Goal: Task Accomplishment & Management: Use online tool/utility

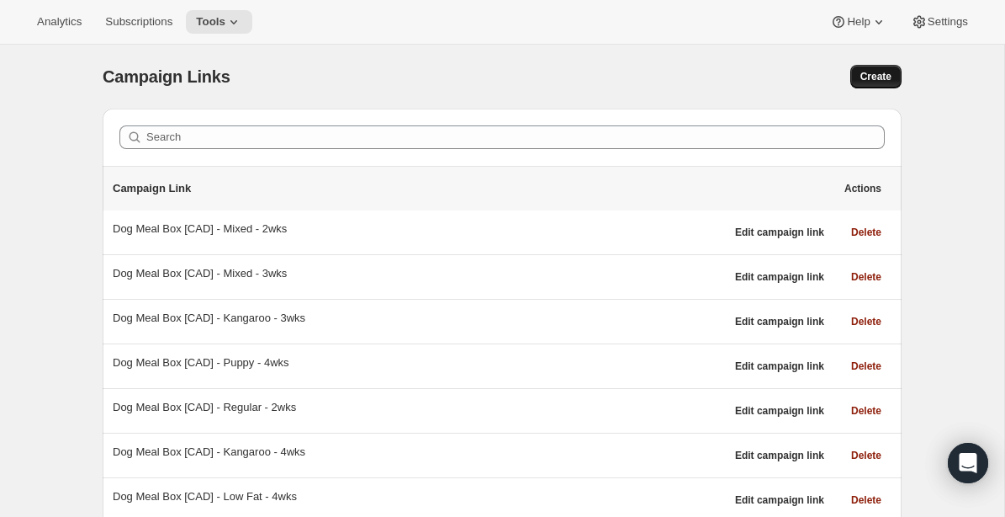
click at [873, 78] on span "Create" at bounding box center [876, 76] width 31 height 13
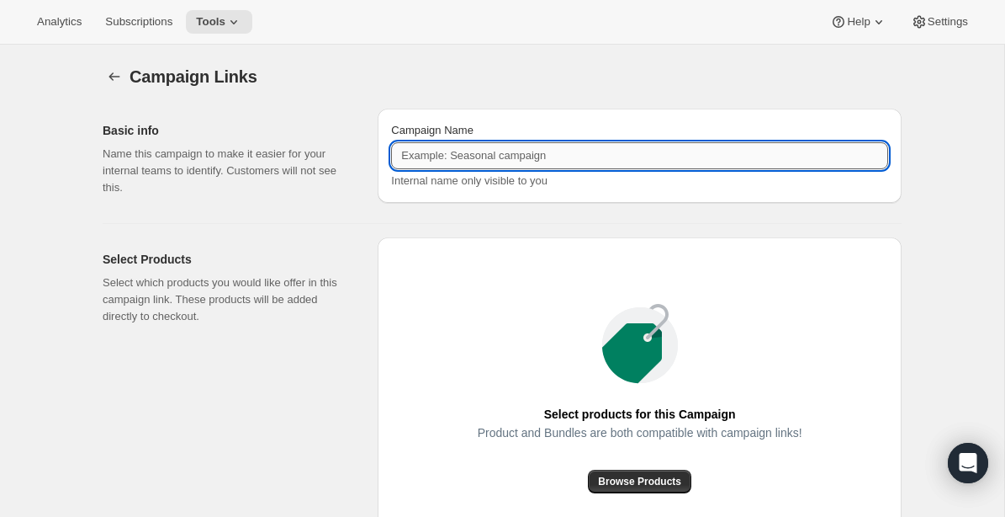
click at [533, 156] on input "Campaign Name" at bounding box center [639, 155] width 497 height 27
click at [113, 77] on icon "button" at bounding box center [114, 76] width 11 height 8
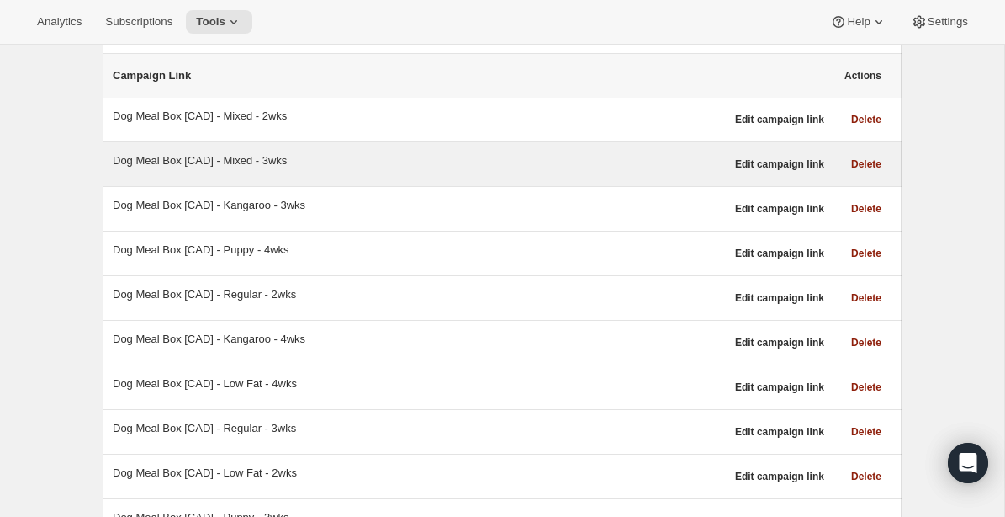
scroll to position [119, 0]
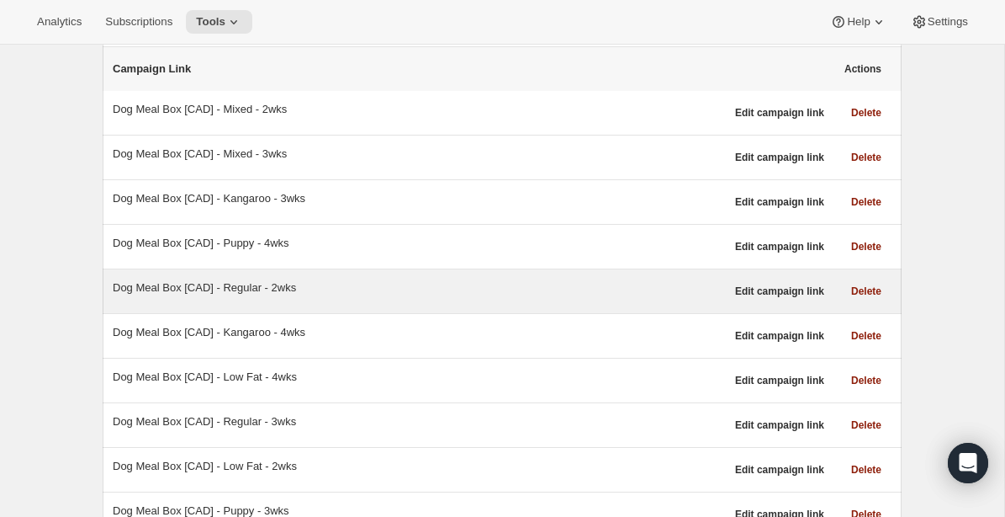
click at [267, 288] on div "Dog Meal Box [CAD] - Regular - 2wks" at bounding box center [419, 287] width 613 height 17
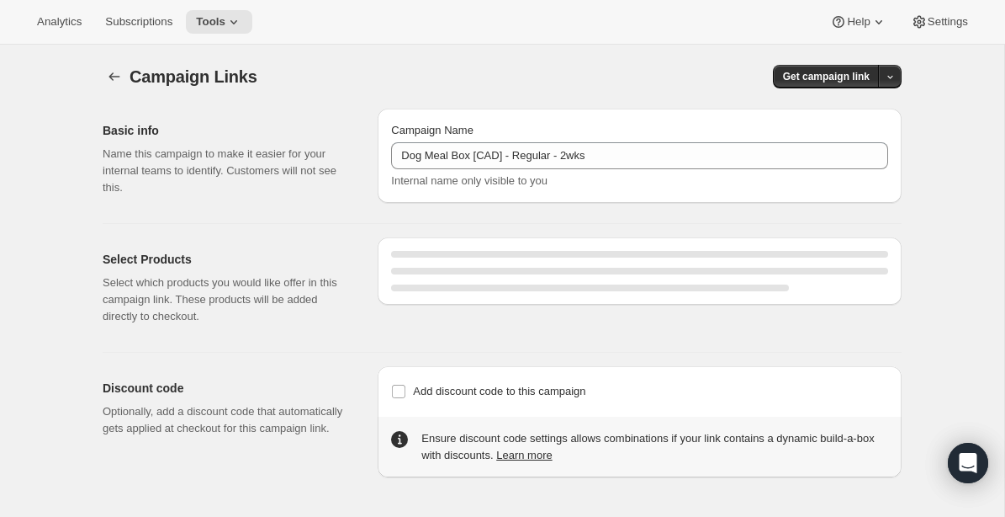
select select "gid://shopify/SellingPlan/1214611504"
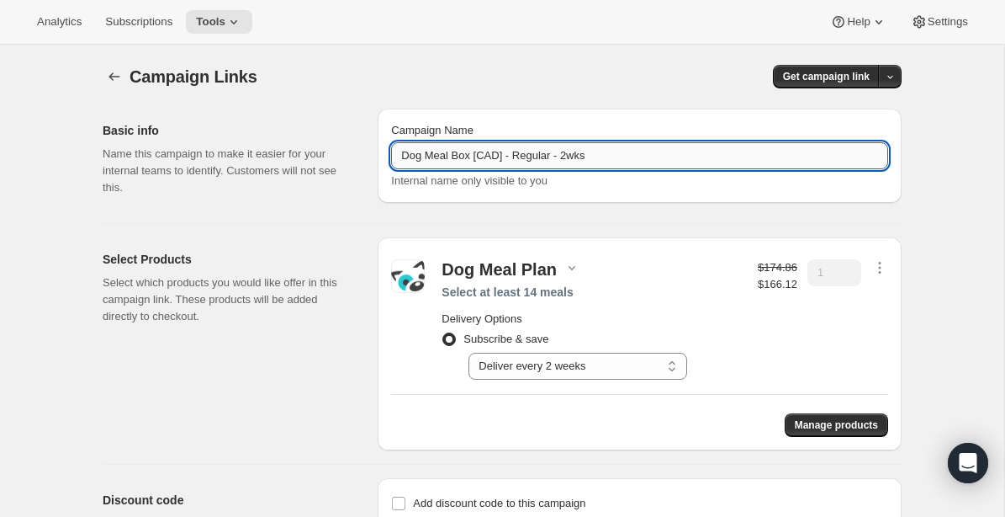
click at [649, 159] on input "Dog Meal Box [CAD] - Regular - 2wks" at bounding box center [639, 155] width 497 height 27
click at [113, 74] on icon "button" at bounding box center [114, 76] width 17 height 17
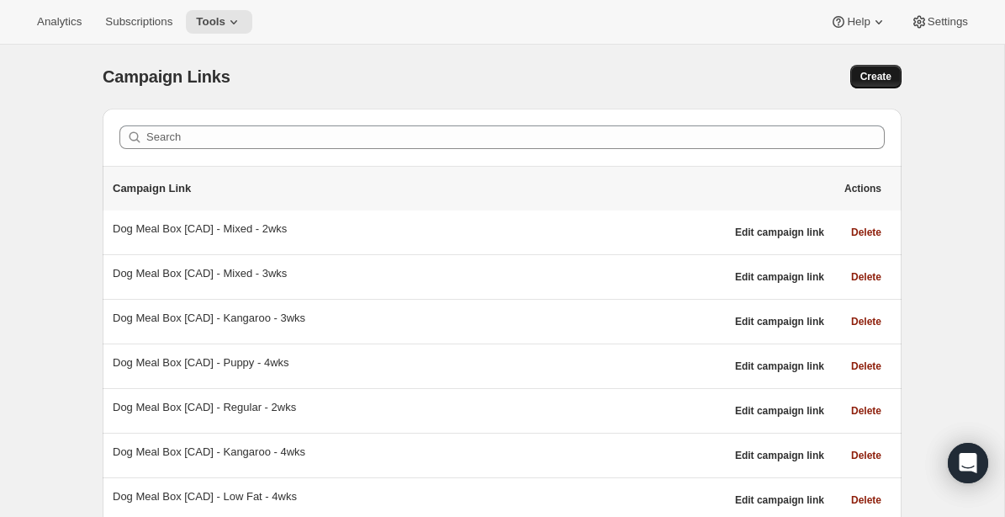
click at [874, 74] on span "Create" at bounding box center [876, 76] width 31 height 13
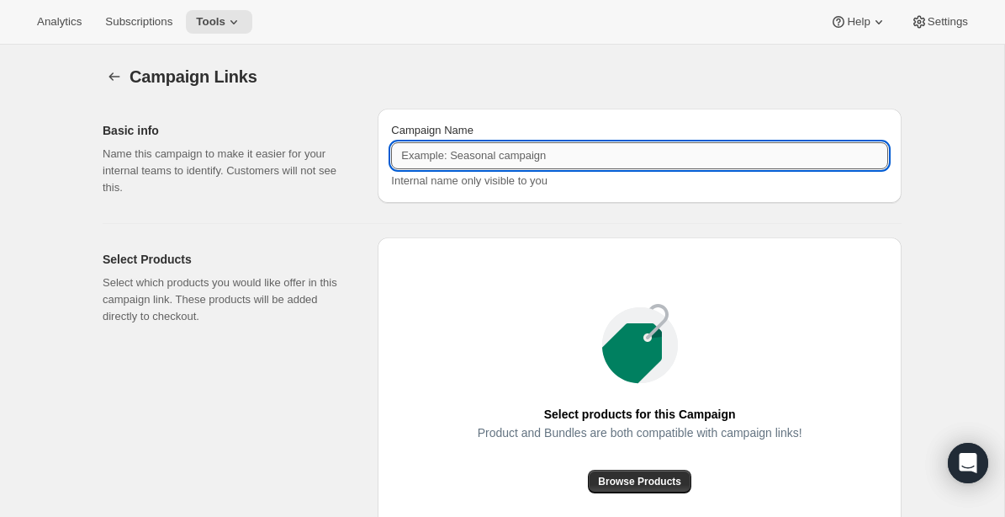
click at [525, 163] on input "Campaign Name" at bounding box center [639, 155] width 497 height 27
paste input "Dog Meal Box [CAD] - Regular - 2wks"
click at [570, 157] on input "Dog Meal Box [CAD] - Regular - 2wks" at bounding box center [639, 155] width 497 height 27
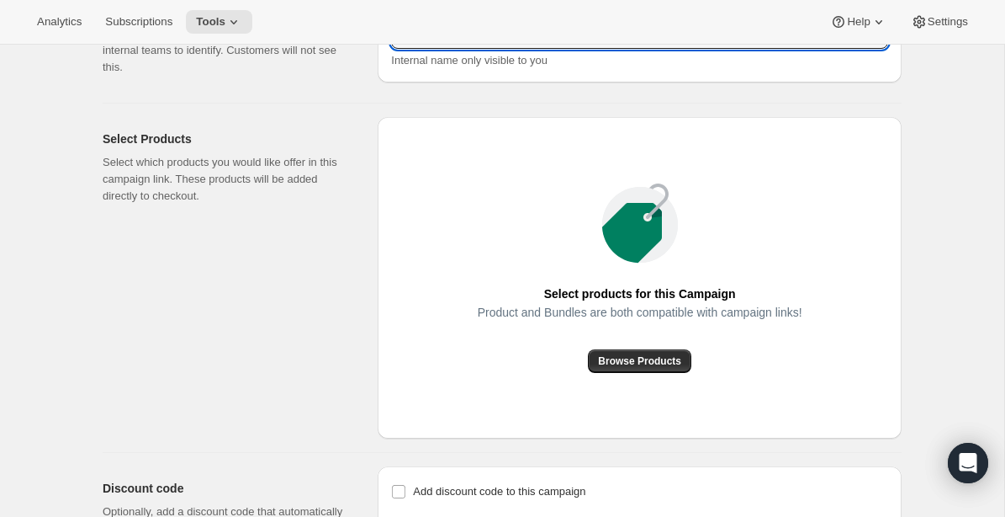
scroll to position [121, 0]
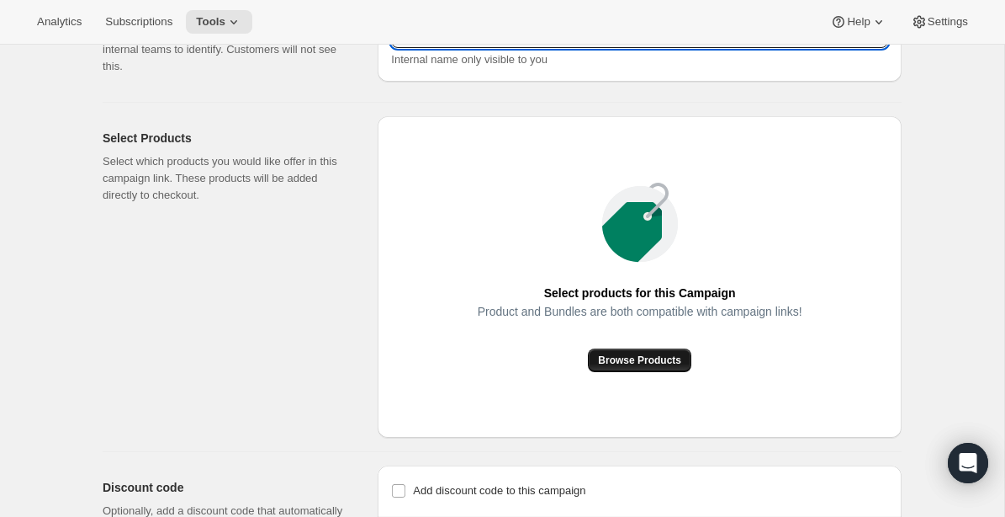
type input "Dog Meal Box [CAD] - Regular - One-time"
click at [661, 359] on span "Browse Products" at bounding box center [639, 359] width 83 height 13
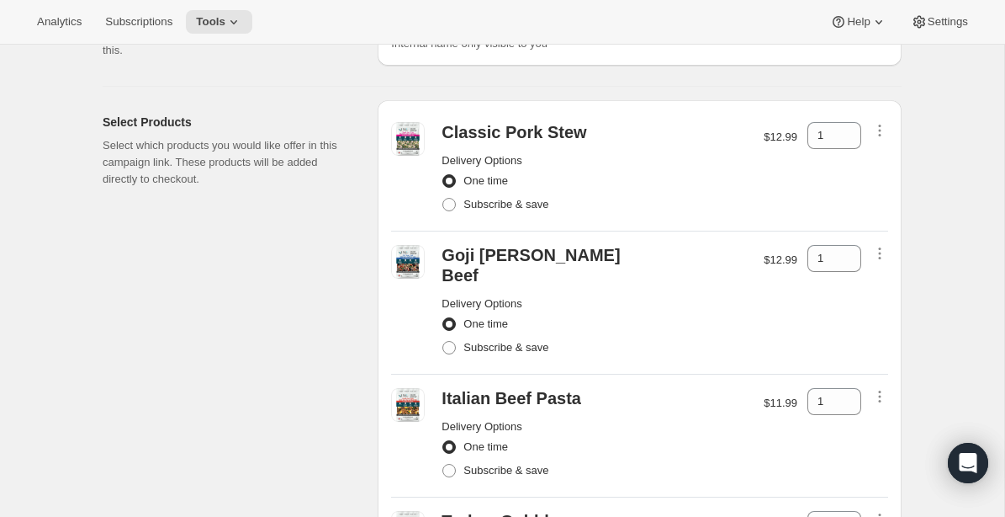
scroll to position [122, 0]
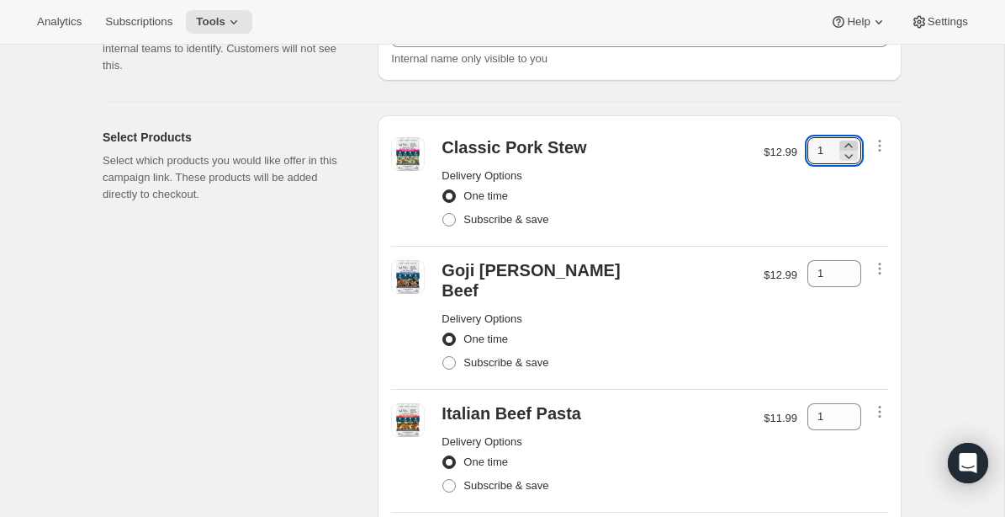
click at [852, 145] on icon at bounding box center [849, 145] width 17 height 17
type input "3"
click at [851, 263] on icon at bounding box center [849, 268] width 17 height 17
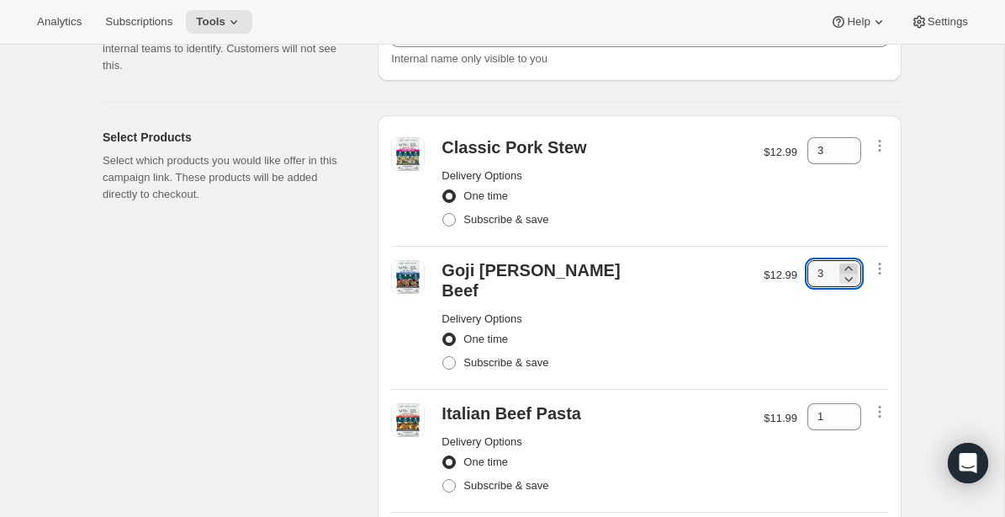
click at [851, 263] on icon at bounding box center [849, 268] width 17 height 17
click at [847, 280] on icon at bounding box center [850, 279] width 8 height 5
type input "3"
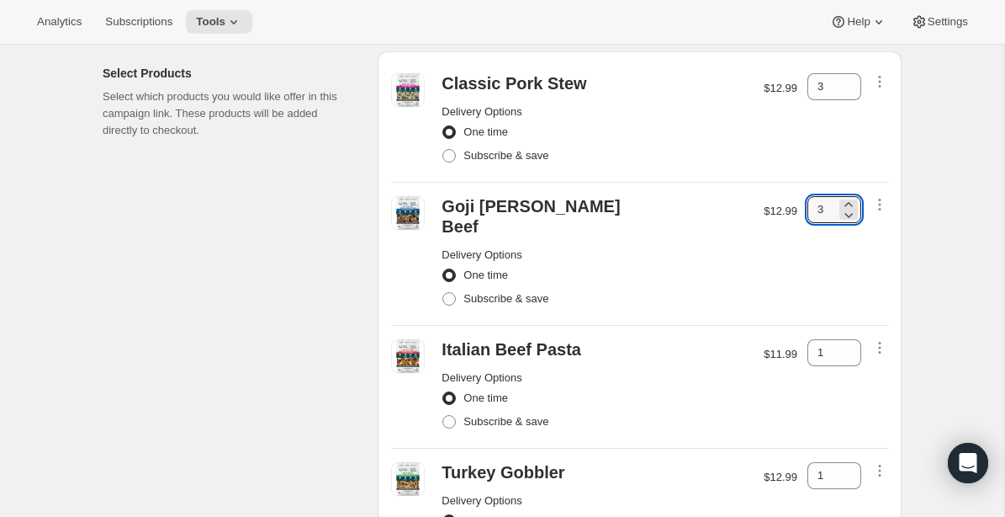
scroll to position [200, 0]
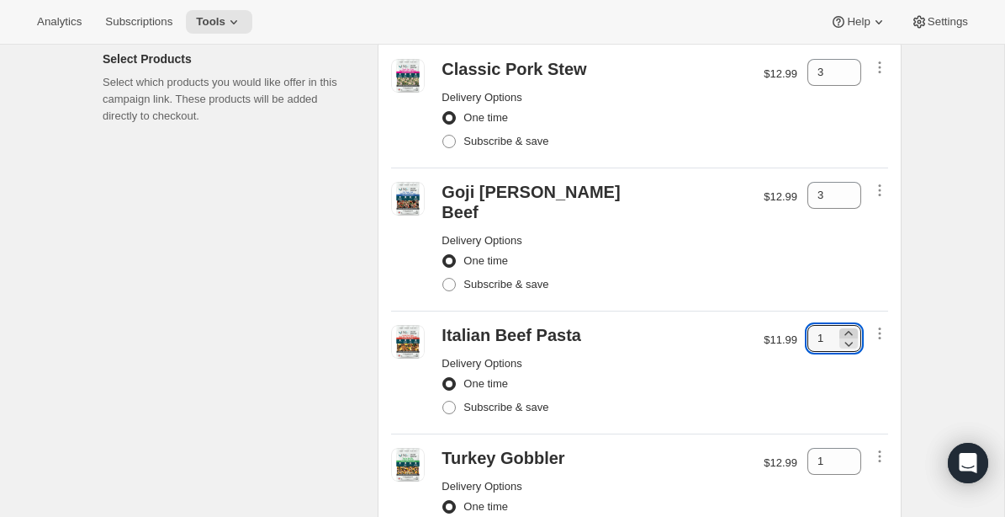
click at [849, 325] on icon at bounding box center [849, 333] width 17 height 17
click at [849, 342] on icon at bounding box center [850, 344] width 8 height 5
type input "3"
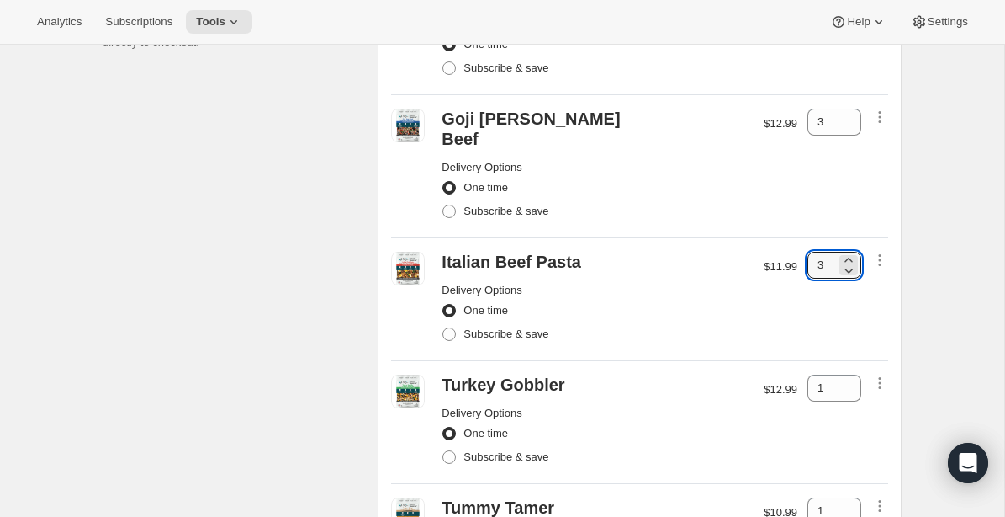
scroll to position [281, 0]
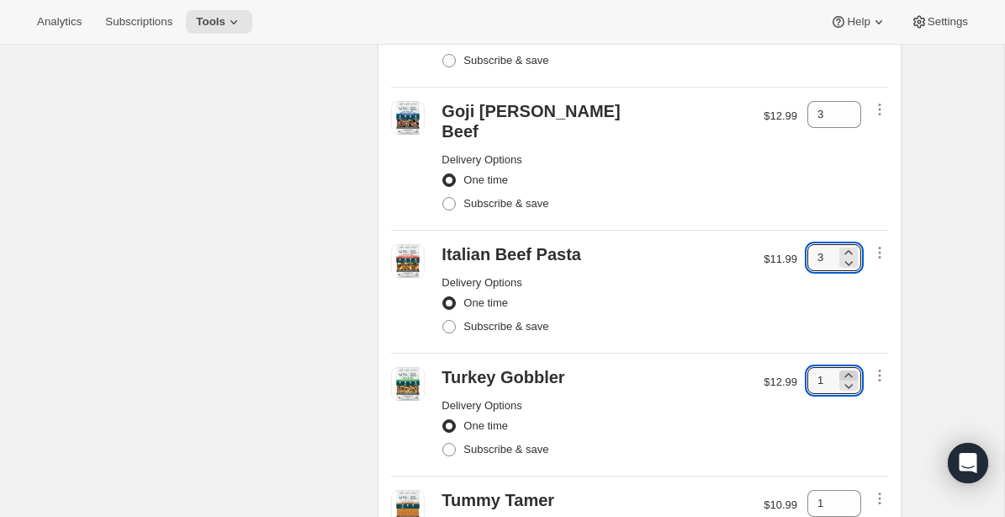
click at [848, 373] on icon at bounding box center [849, 375] width 8 height 4
click at [851, 377] on icon at bounding box center [849, 385] width 17 height 17
type input "3"
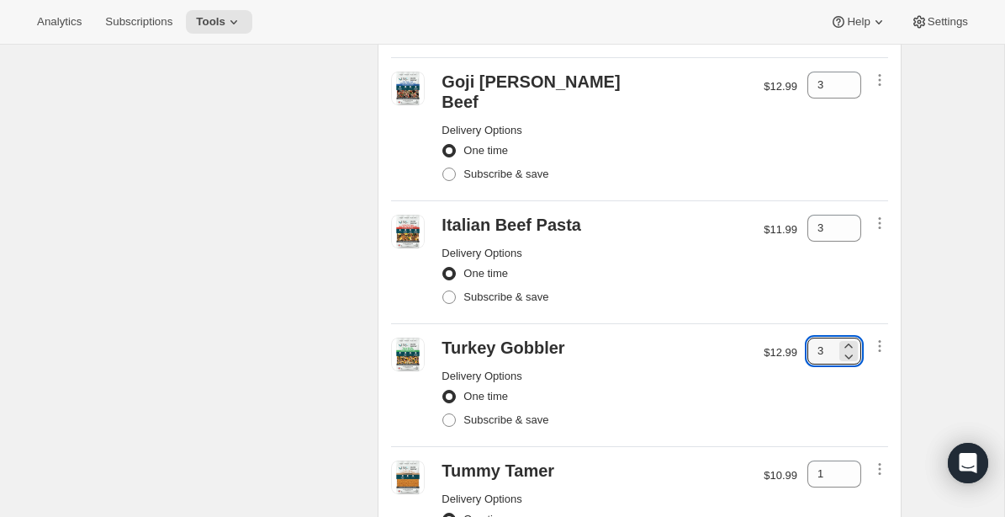
scroll to position [334, 0]
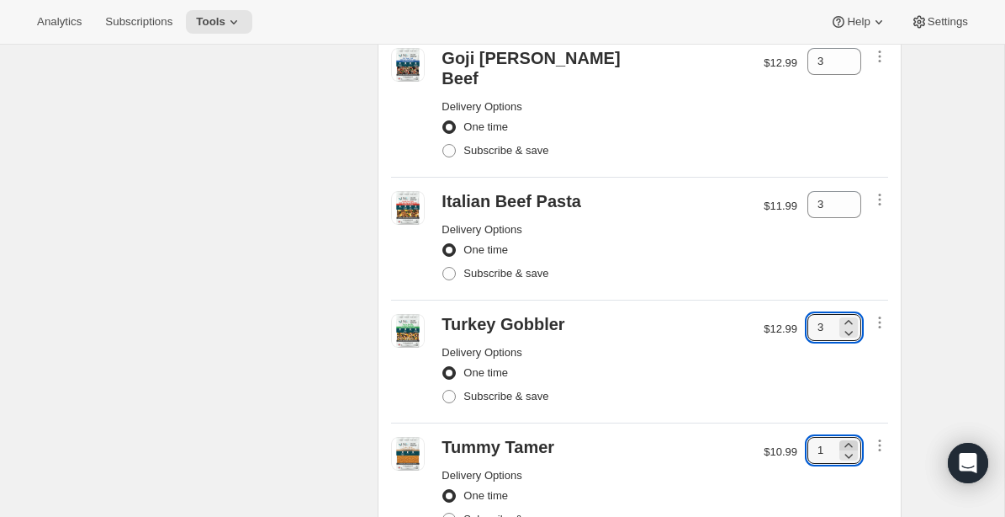
click at [851, 437] on icon at bounding box center [849, 445] width 17 height 17
type input "2"
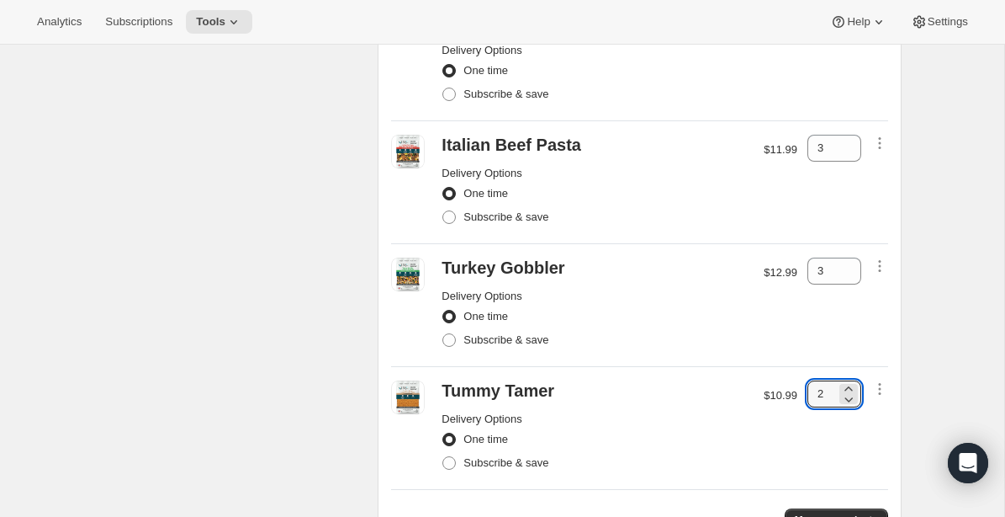
scroll to position [411, 0]
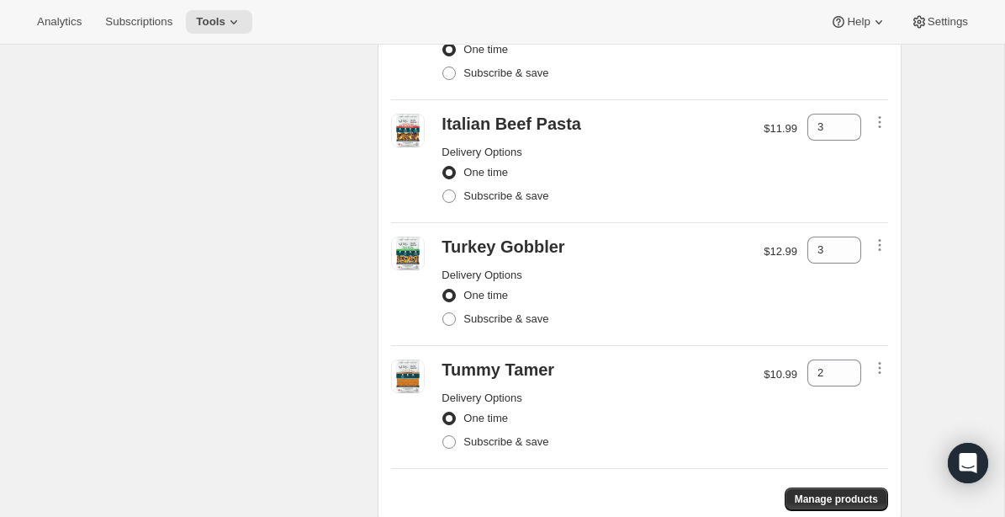
click at [676, 480] on div "Manage products" at bounding box center [639, 492] width 497 height 37
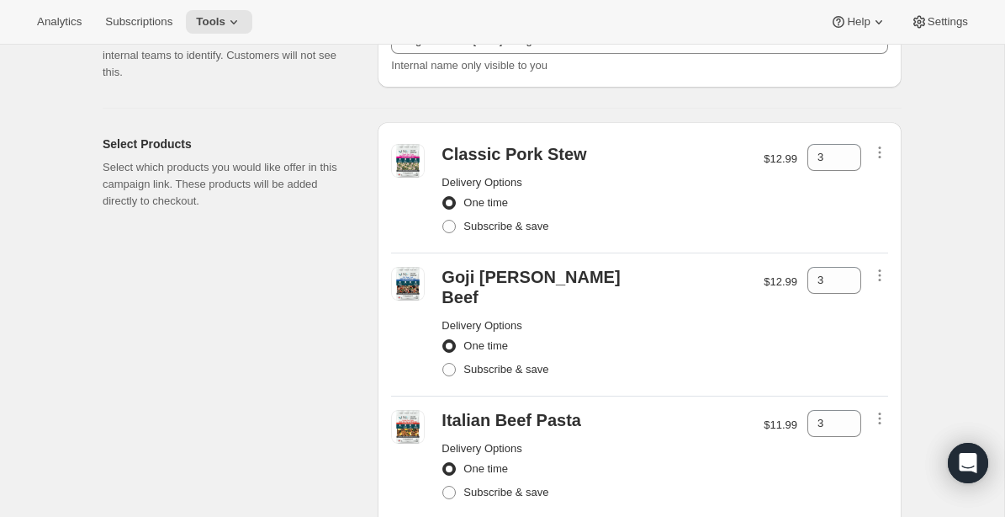
scroll to position [0, 0]
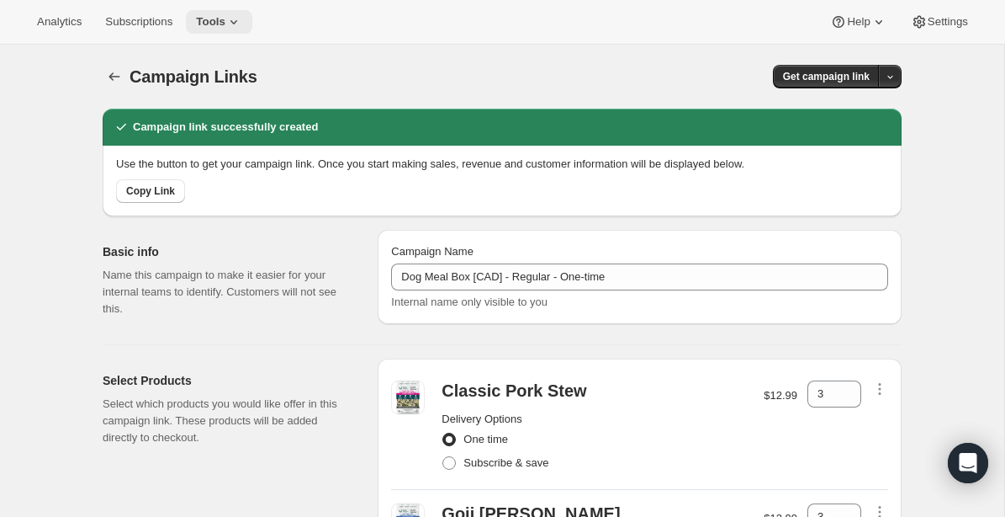
click at [242, 27] on icon at bounding box center [233, 21] width 17 height 17
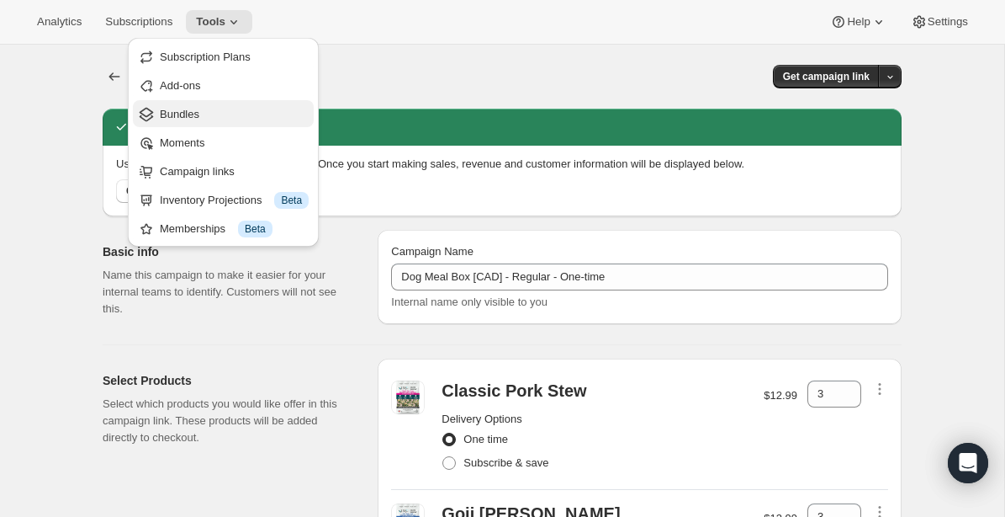
click at [188, 117] on span "Bundles" at bounding box center [180, 114] width 40 height 13
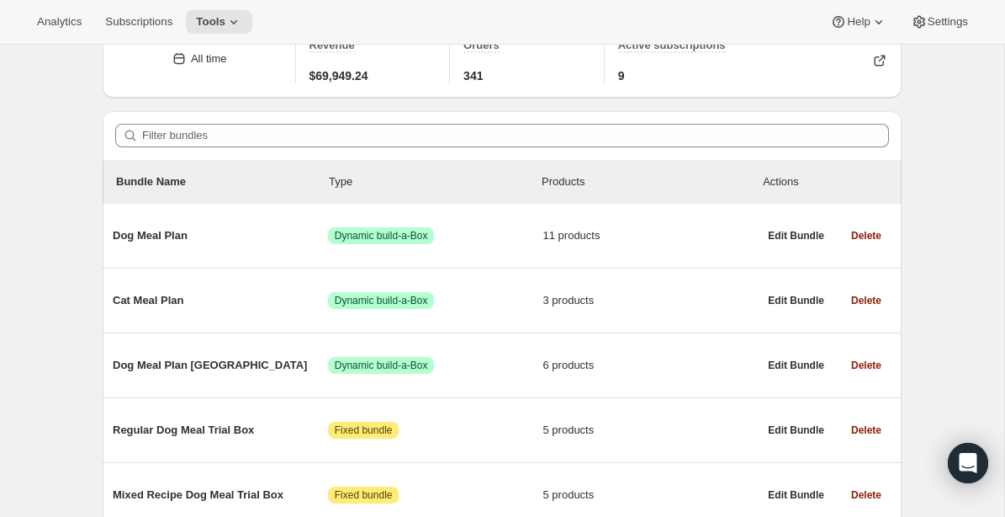
scroll to position [88, 0]
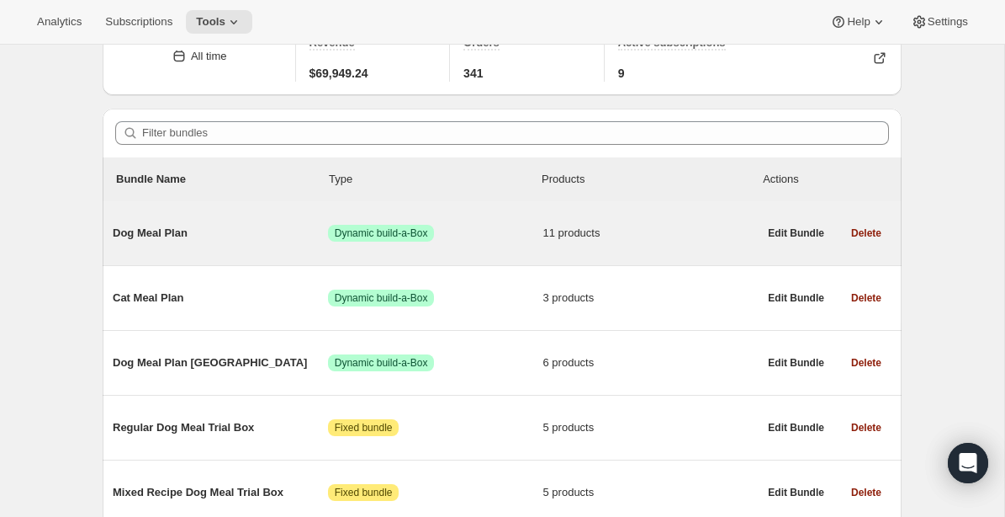
click at [171, 232] on span "Dog Meal Plan" at bounding box center [220, 233] width 215 height 17
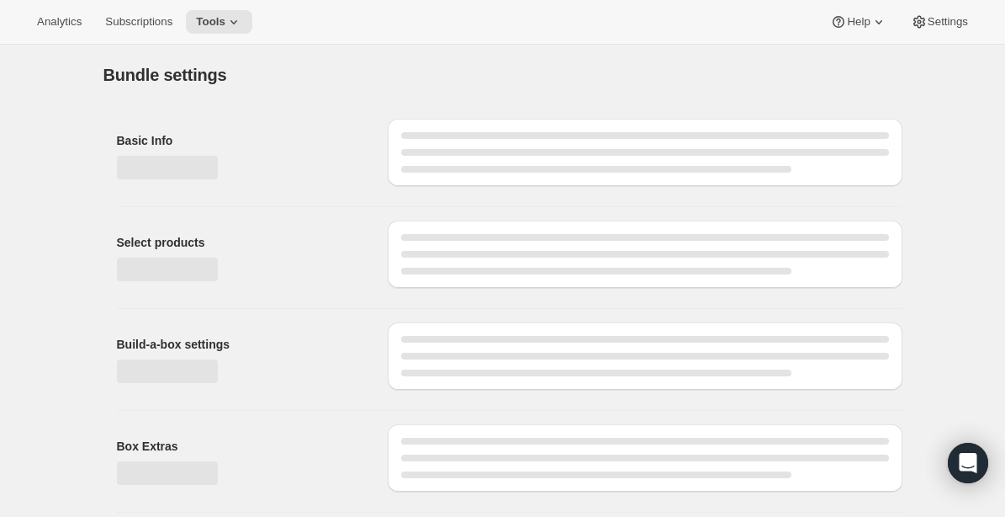
type input "Dog Meal Plan"
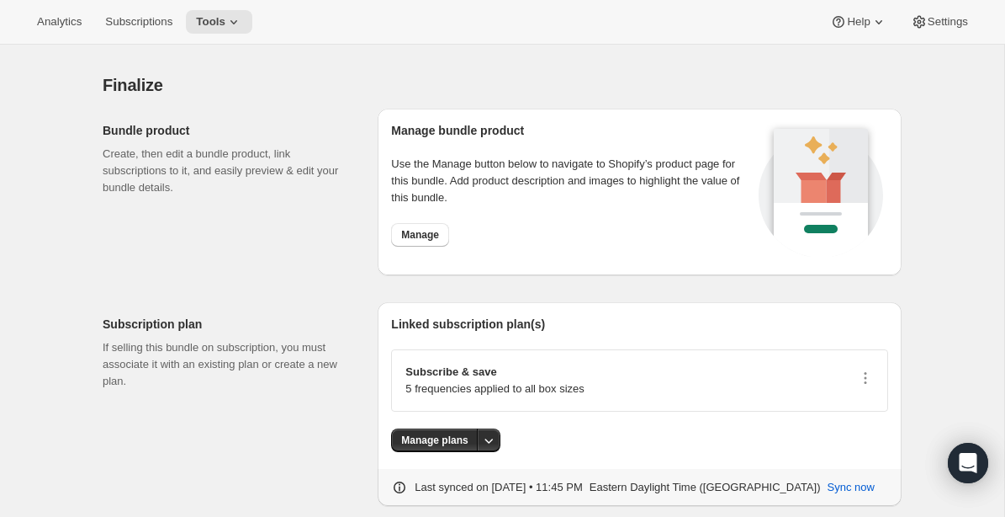
scroll to position [1992, 0]
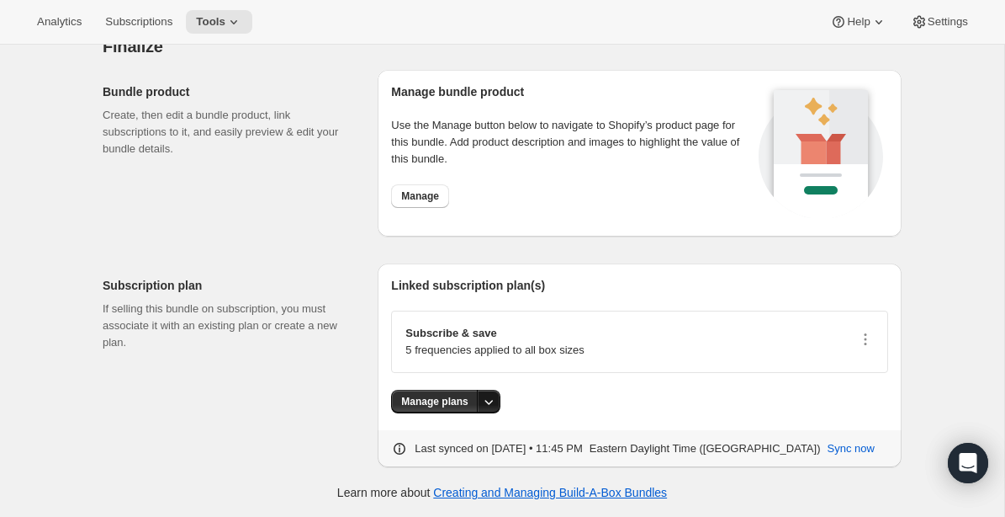
click at [493, 399] on icon "More actions" at bounding box center [488, 401] width 17 height 17
click at [708, 390] on div "Manage plans" at bounding box center [639, 402] width 497 height 24
click at [857, 337] on div "Subscribe & save 5 frequencies applied to all box sizes" at bounding box center [640, 342] width 469 height 34
click at [864, 337] on icon "button" at bounding box center [865, 339] width 17 height 17
click at [837, 403] on span "Edit plan details" at bounding box center [839, 398] width 77 height 13
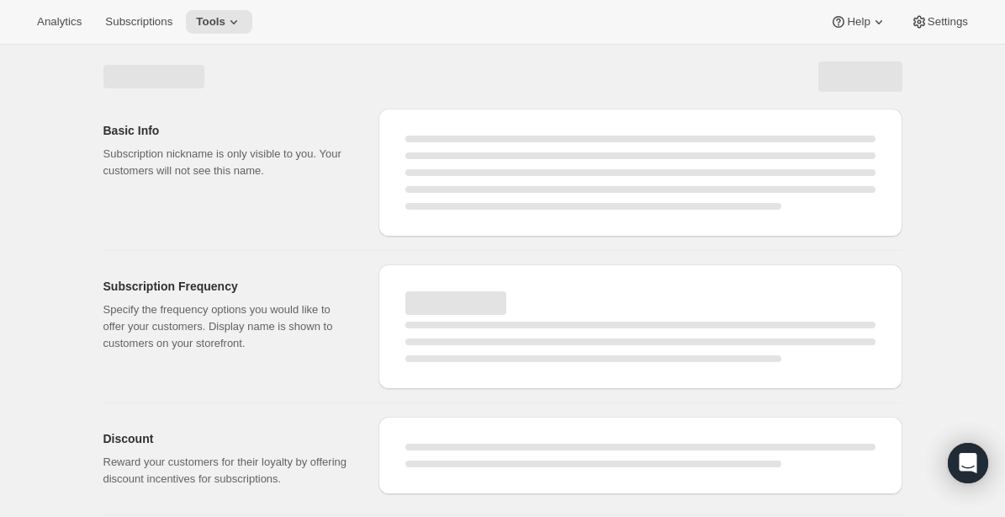
select select "WEEK"
select select "MONTH"
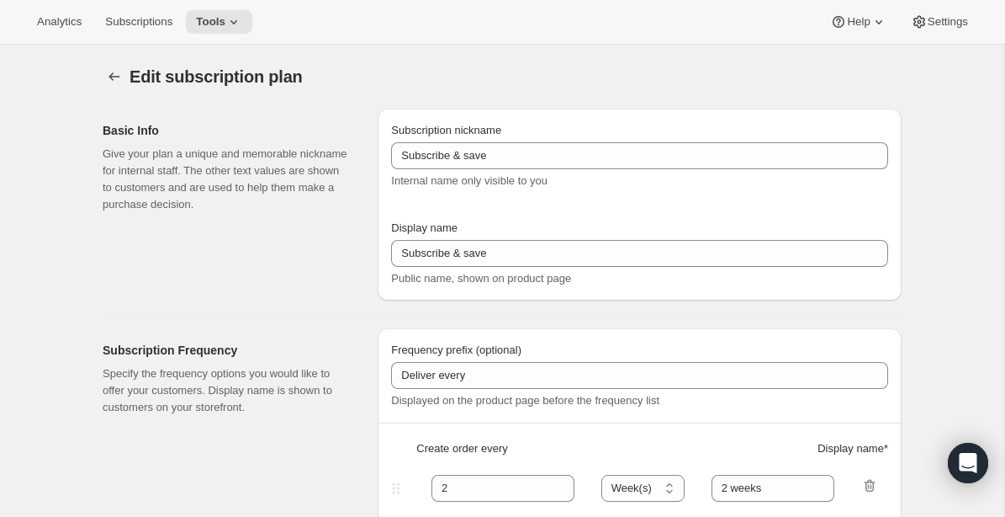
type input "Subscribe & Save [[GEOGRAPHIC_DATA]]"
type input "1"
type input "1 week"
type input "2"
select select "WEEK"
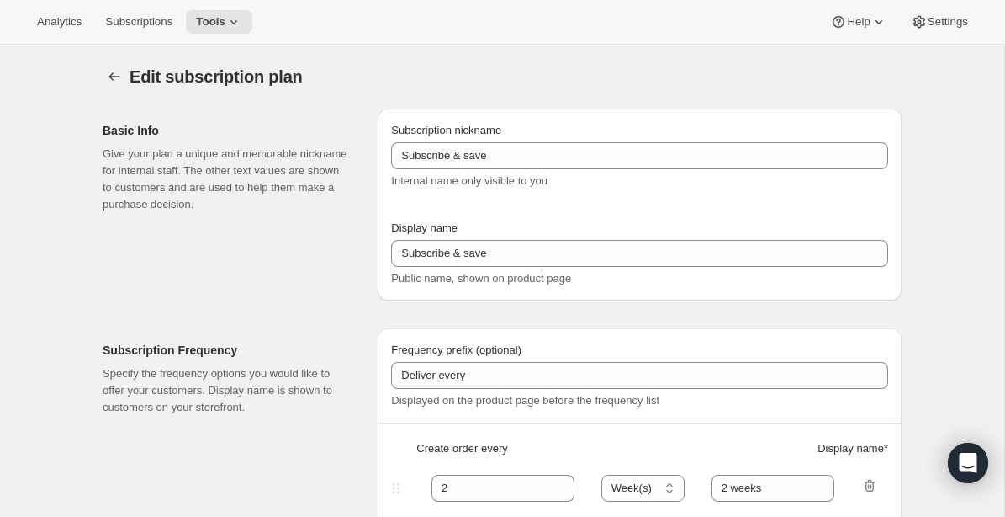
type input "2 weeks"
type input "5"
checkbox input "true"
select select "WEEK"
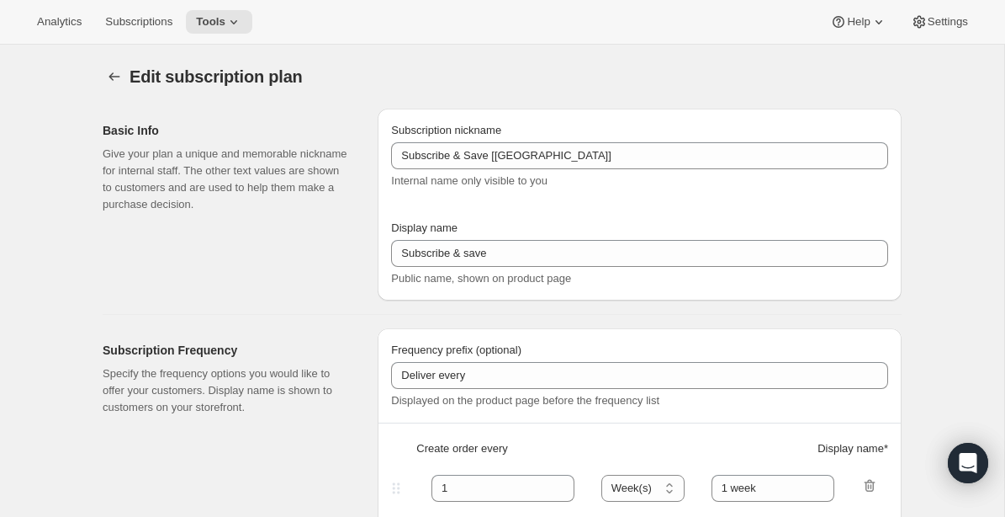
select select "WEEK"
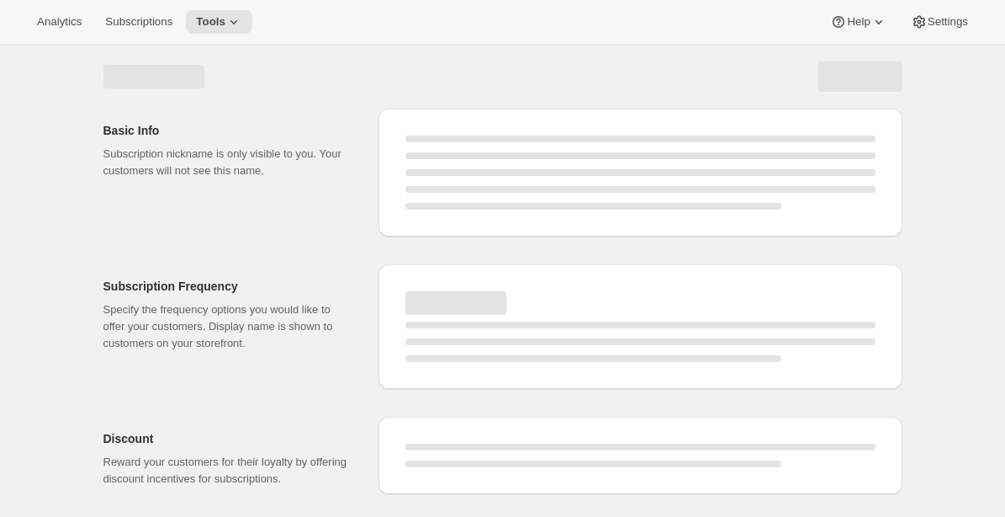
select select "WEEK"
select select "MONTH"
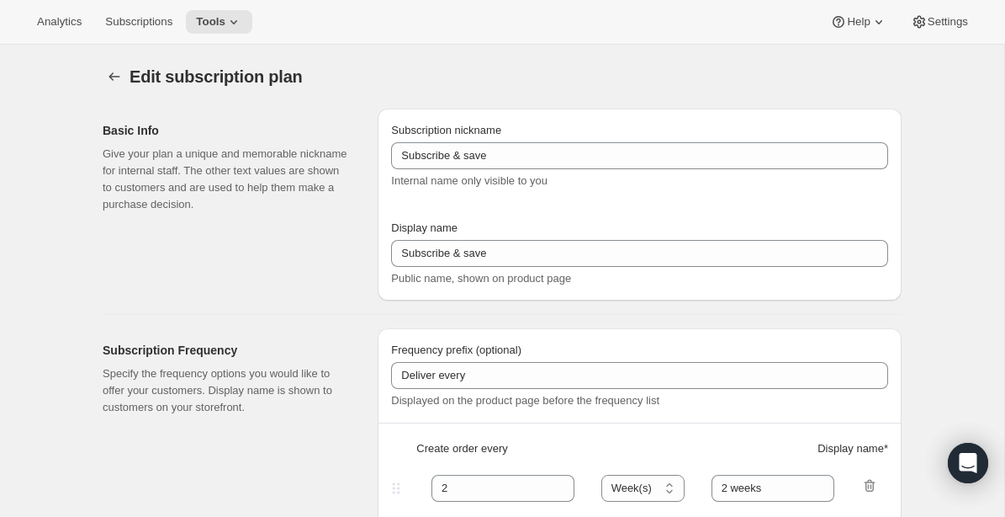
type input "Subscribe & Save [[GEOGRAPHIC_DATA]]"
type input "1"
type input "1 week"
type input "2"
select select "WEEK"
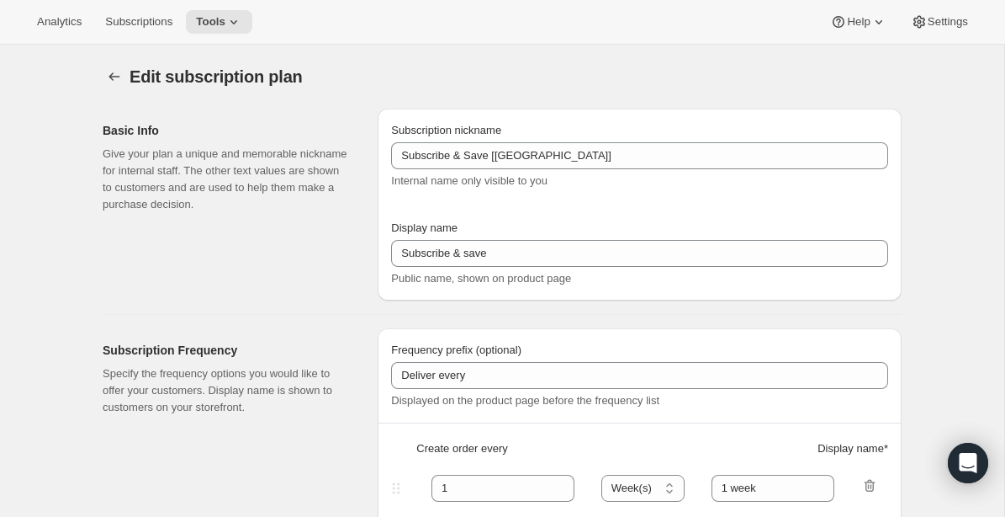
type input "2 weeks"
type input "5"
checkbox input "true"
select select "WEEK"
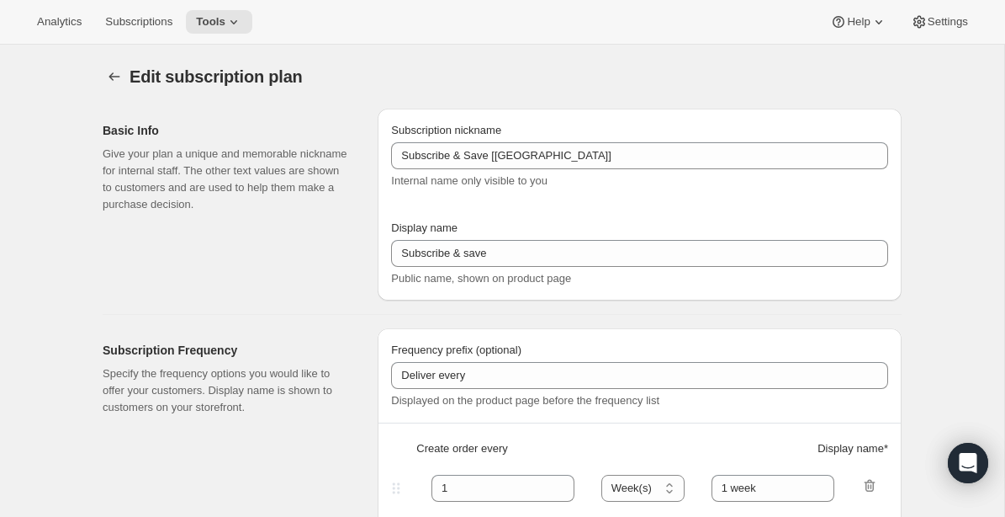
select select "WEEK"
click at [115, 79] on icon "Subscription plans" at bounding box center [114, 76] width 17 height 17
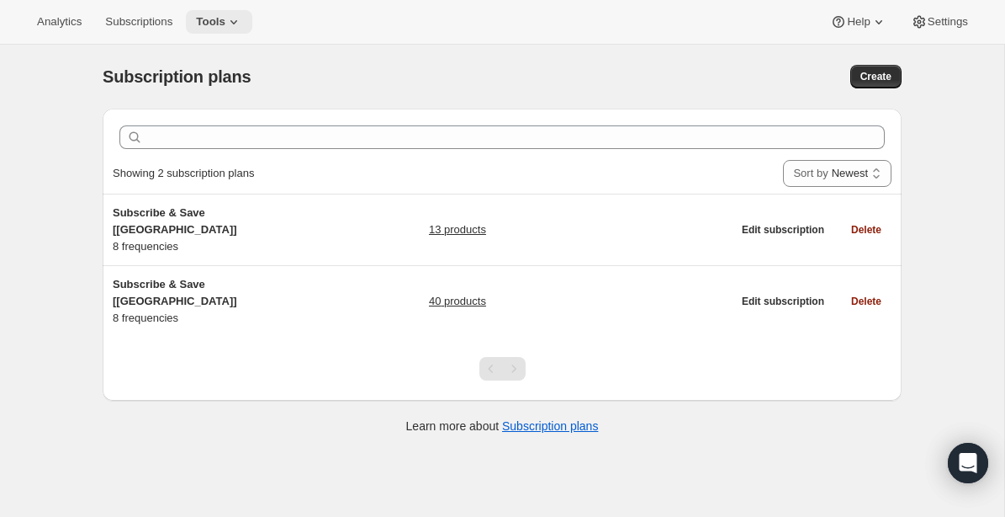
click at [240, 24] on icon at bounding box center [233, 21] width 17 height 17
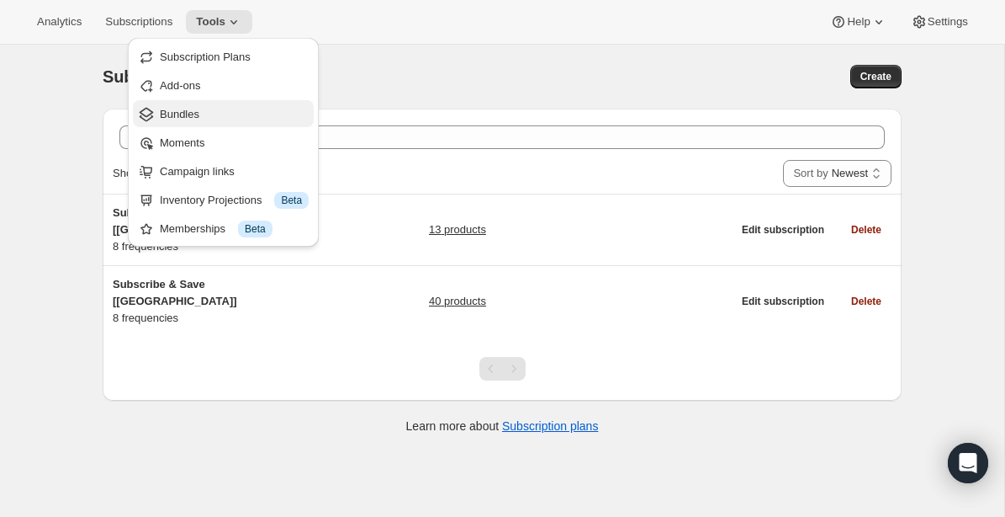
click at [187, 115] on span "Bundles" at bounding box center [180, 114] width 40 height 13
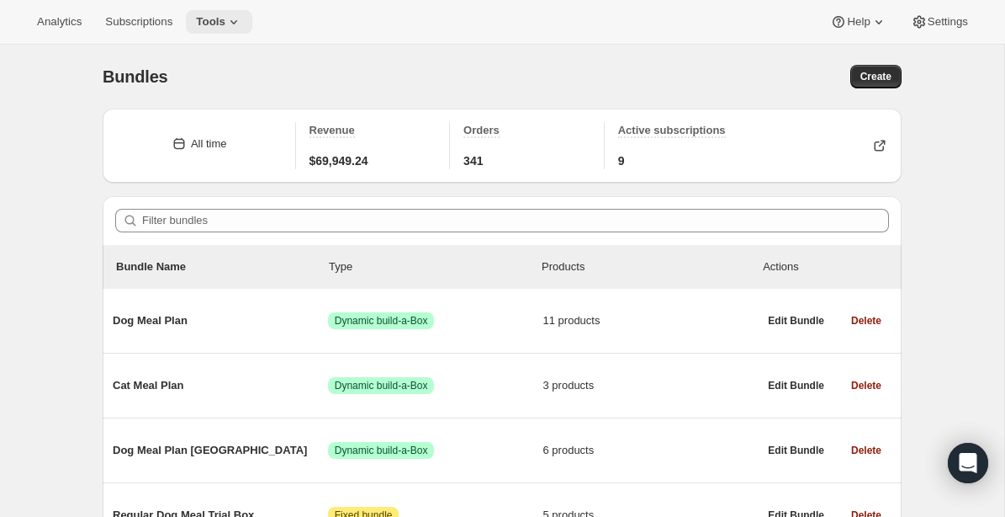
click at [225, 23] on span "Tools" at bounding box center [210, 21] width 29 height 13
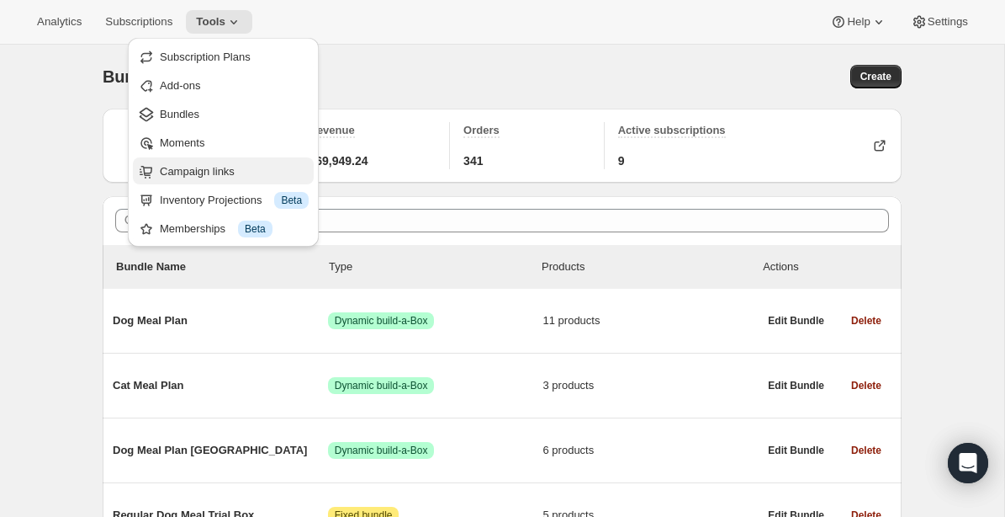
click at [173, 172] on span "Campaign links" at bounding box center [197, 171] width 75 height 13
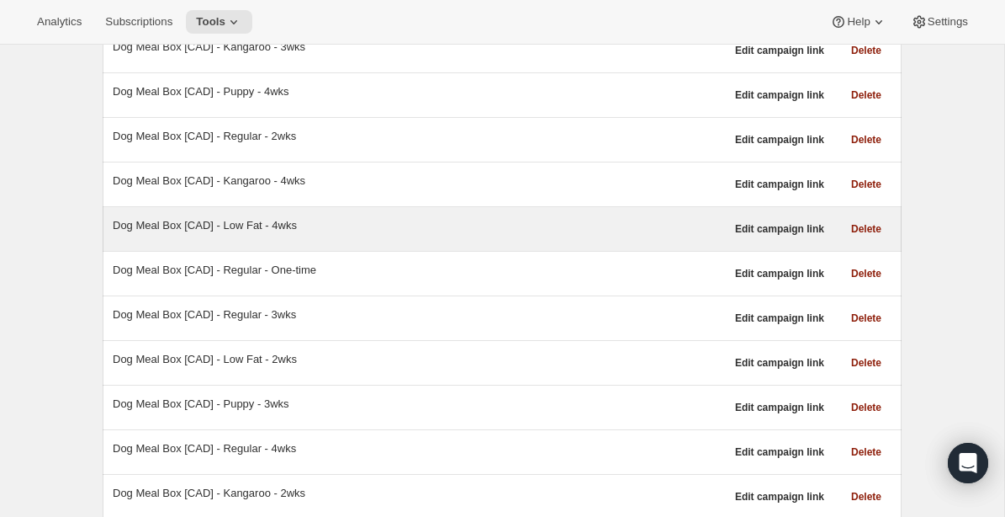
scroll to position [289, 0]
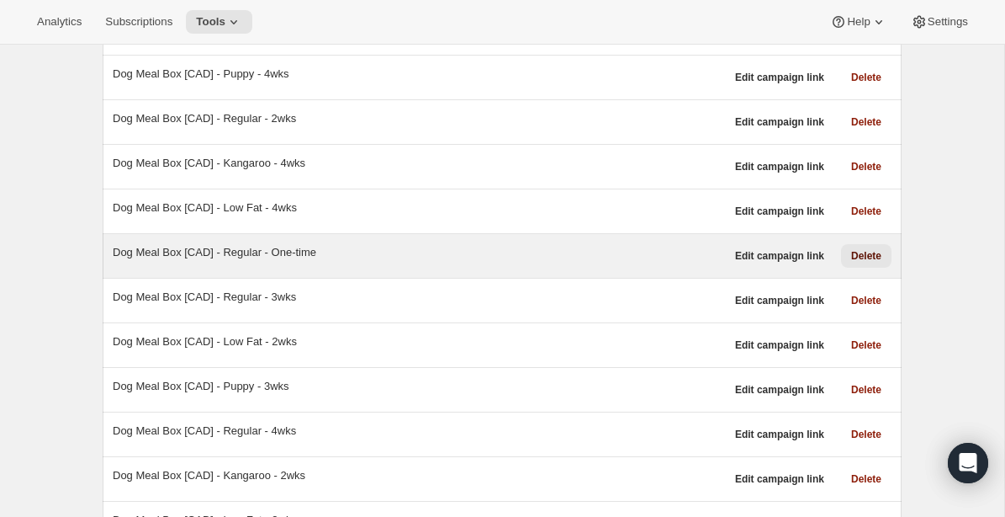
click at [857, 254] on span "Delete" at bounding box center [867, 255] width 30 height 13
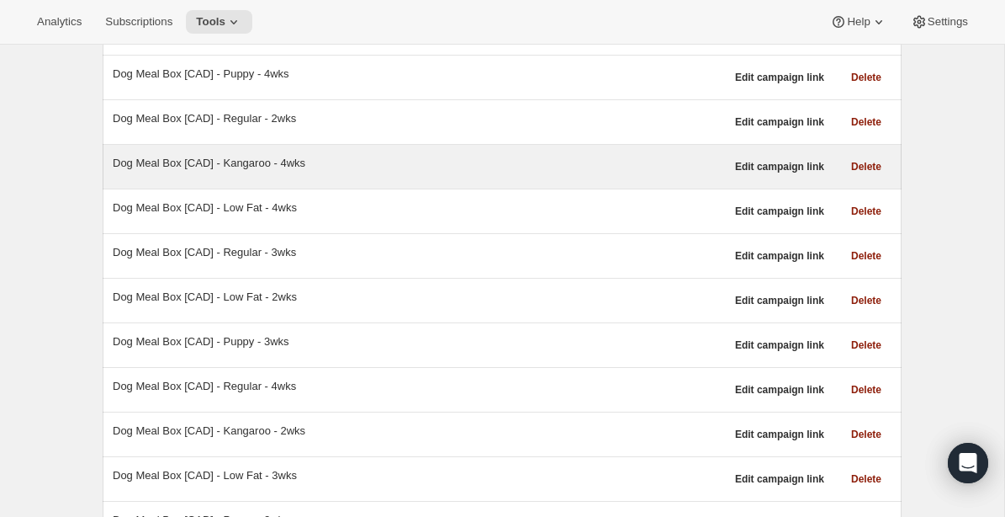
scroll to position [0, 0]
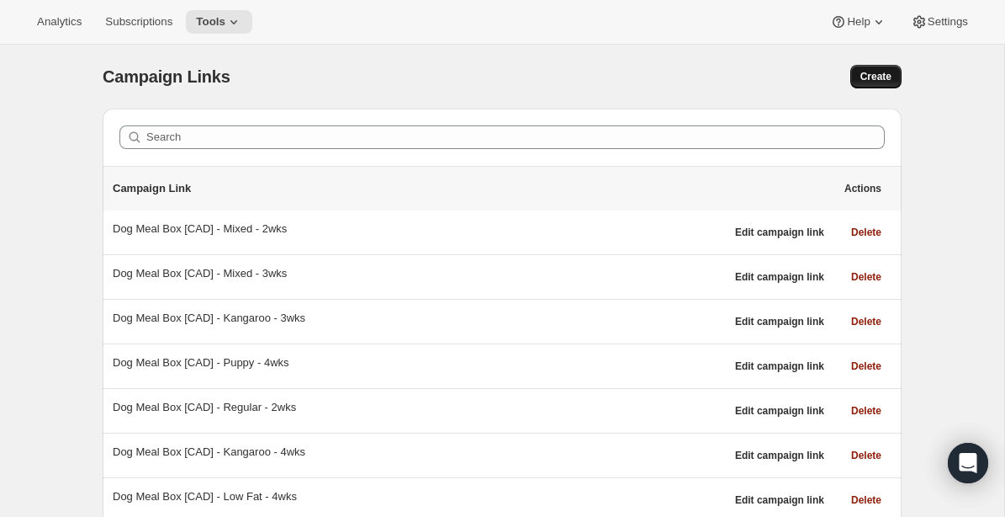
click at [888, 72] on span "Create" at bounding box center [876, 76] width 31 height 13
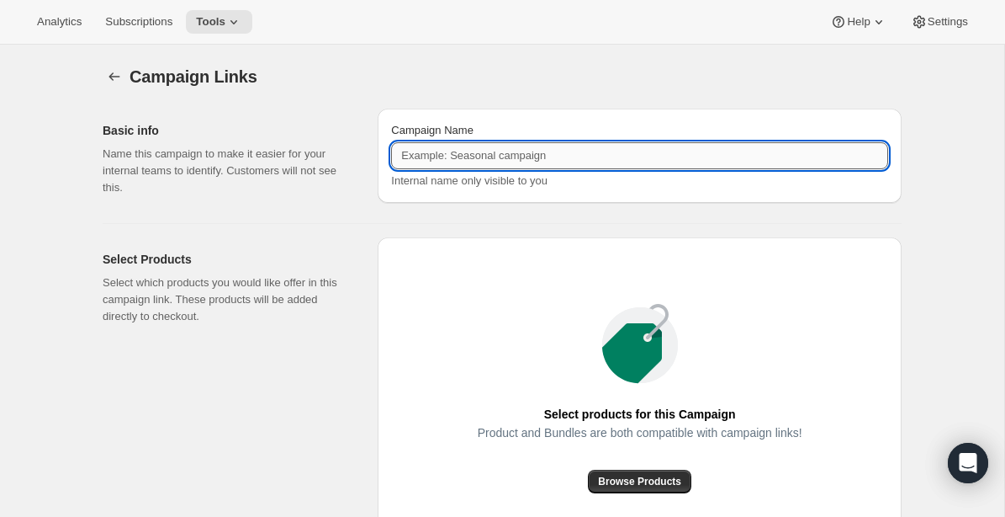
click at [499, 155] on input "Campaign Name" at bounding box center [639, 155] width 497 height 27
paste input "Dog Meal Box [CAD] - Regular - 2wks"
click at [569, 157] on input "Dog Meal Box [CAD] - Regular - 2wks" at bounding box center [639, 155] width 497 height 27
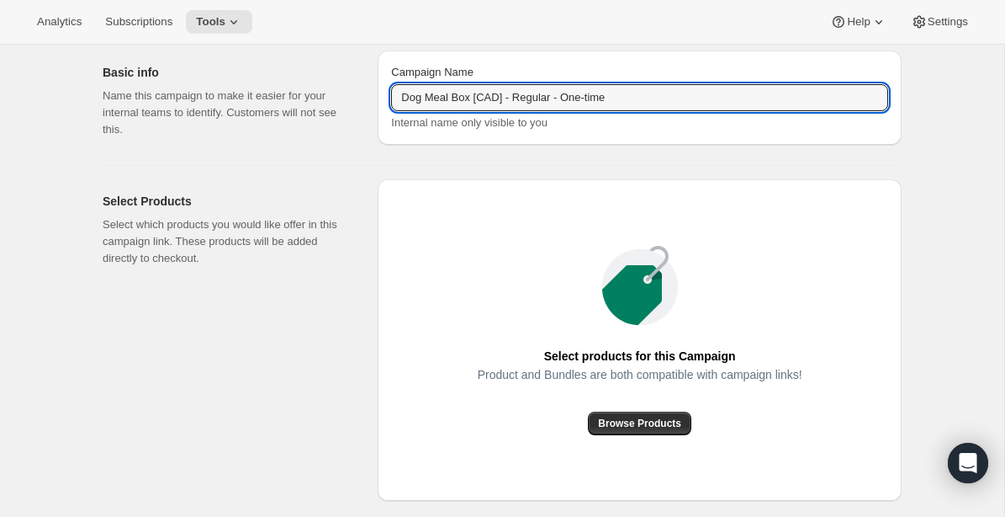
scroll to position [61, 0]
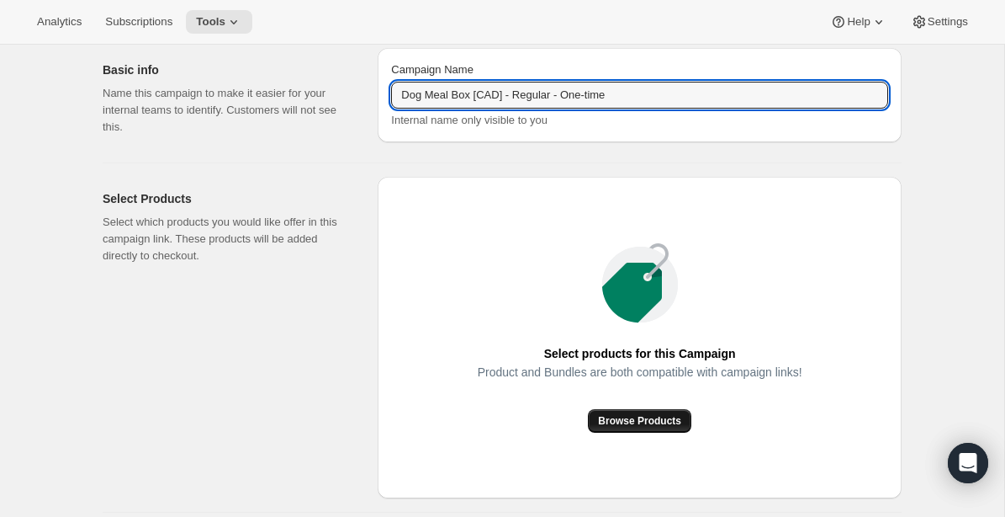
type input "Dog Meal Box [CAD] - Regular - One-time"
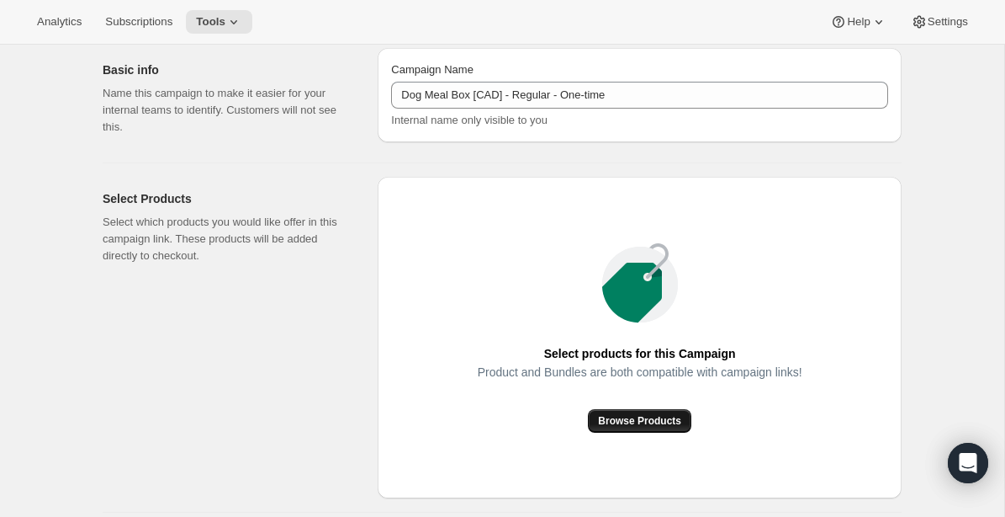
click at [654, 426] on button "Browse Products" at bounding box center [639, 421] width 103 height 24
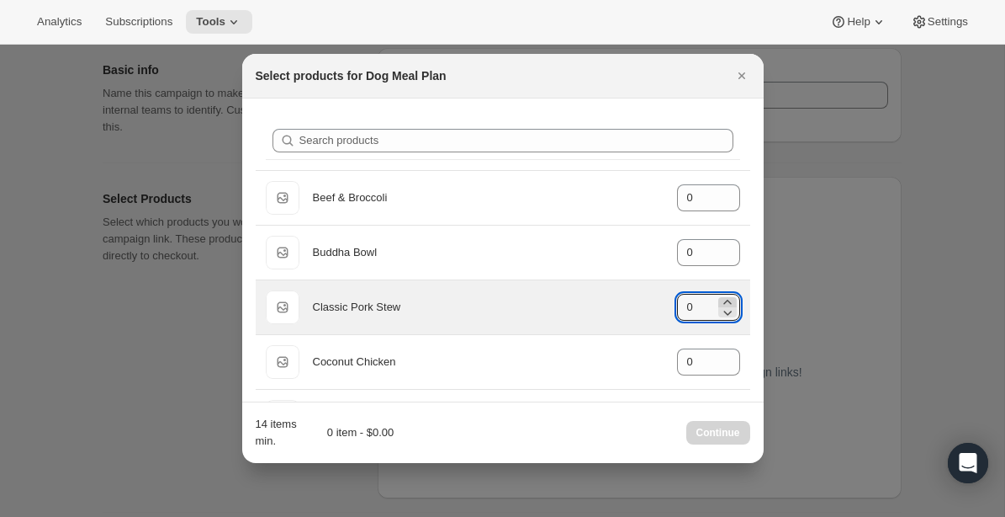
click at [729, 300] on icon ":r38:" at bounding box center [727, 302] width 17 height 17
type input "3"
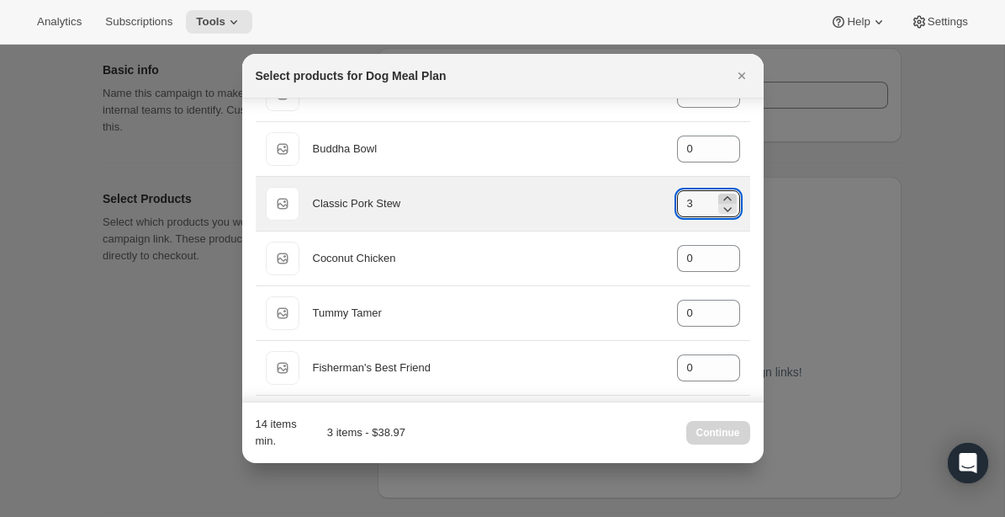
scroll to position [109, 0]
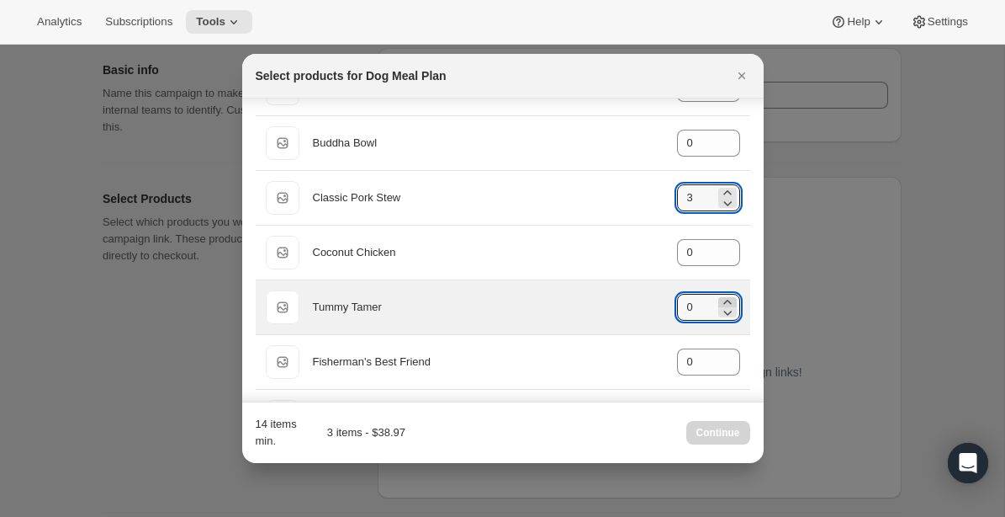
click at [729, 298] on icon ":r38:" at bounding box center [727, 302] width 17 height 17
type input "2"
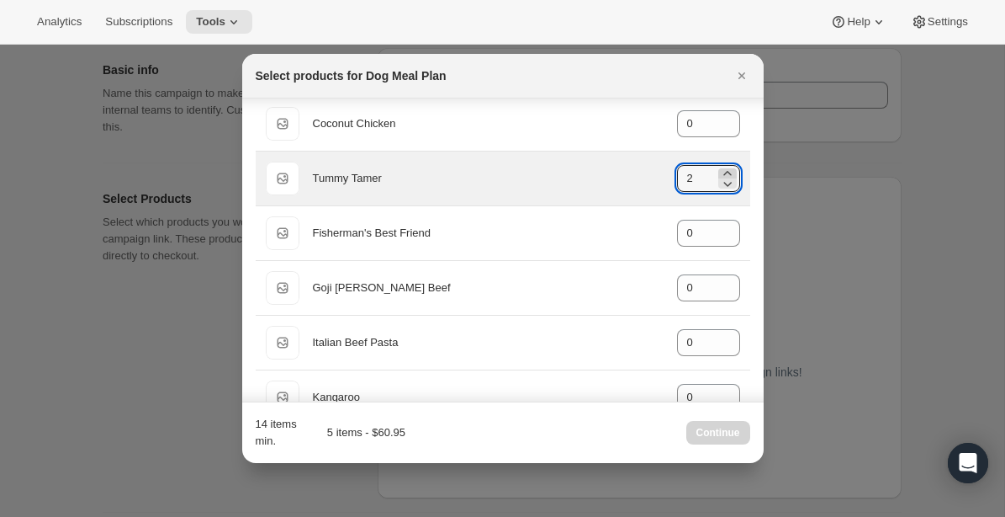
scroll to position [239, 0]
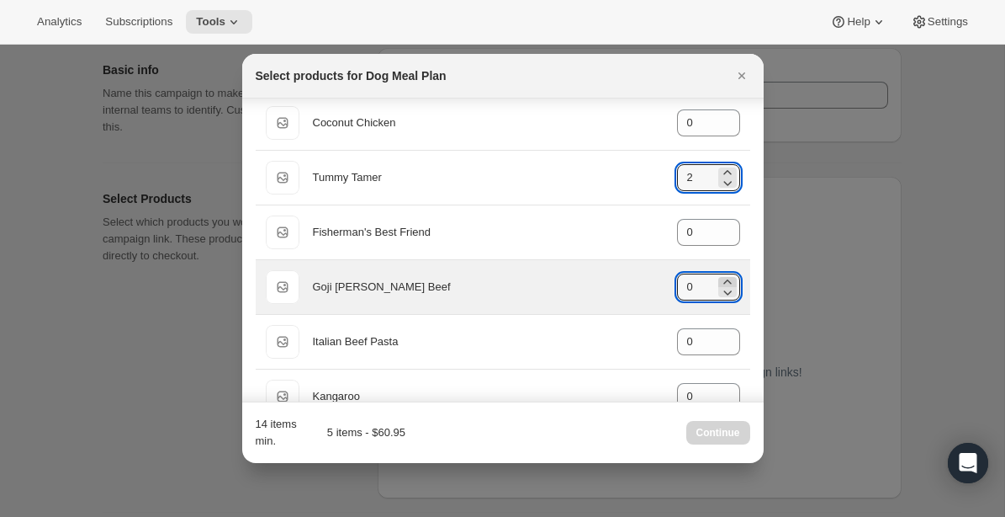
click at [729, 279] on icon ":r38:" at bounding box center [727, 281] width 17 height 17
type input "3"
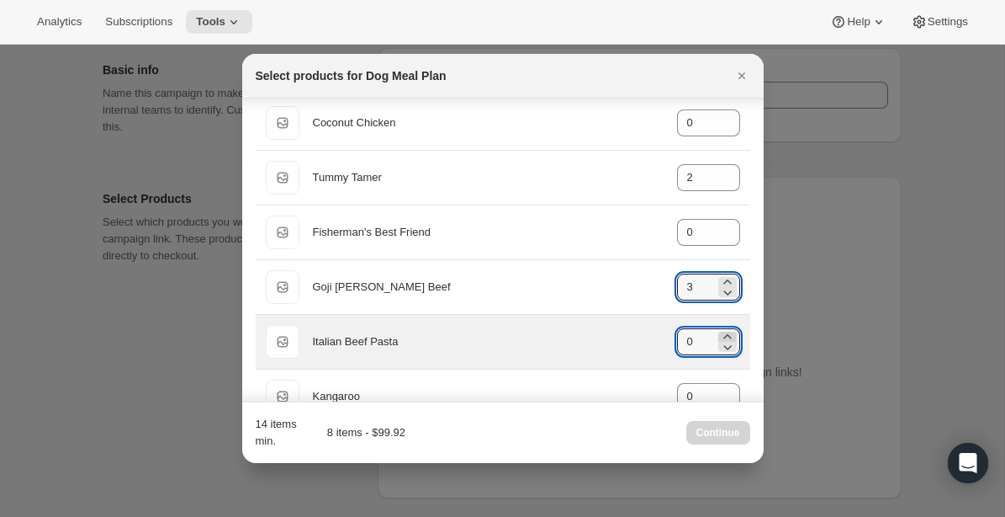
click at [727, 333] on icon ":r38:" at bounding box center [727, 336] width 17 height 17
type input "3"
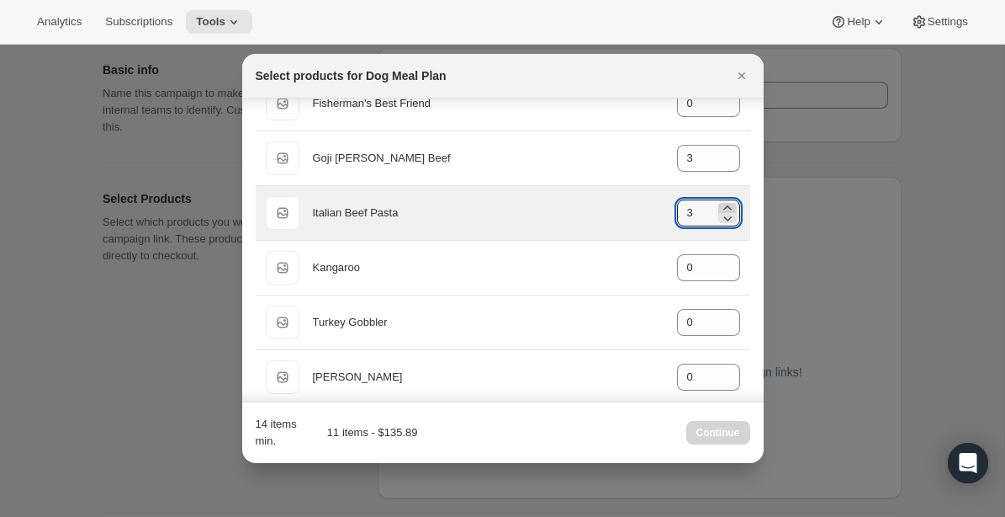
scroll to position [384, 0]
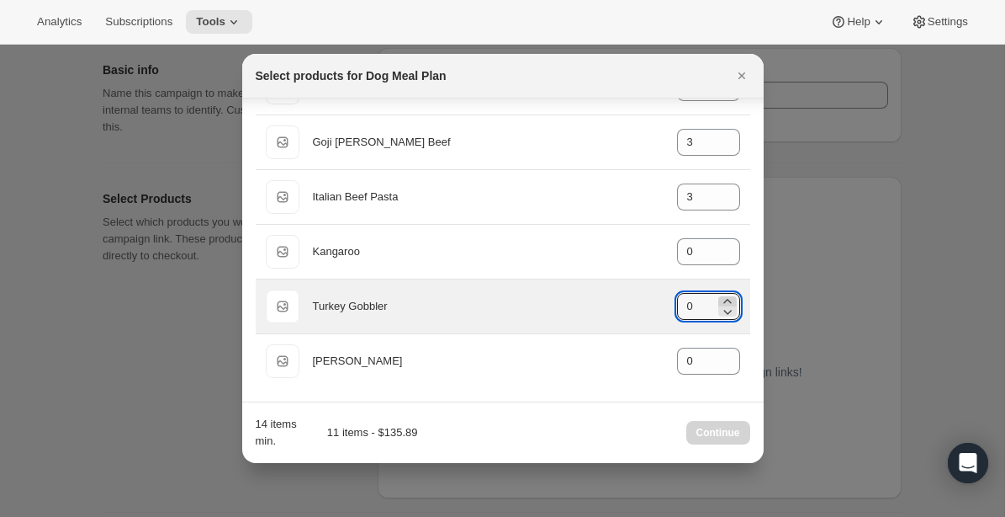
click at [727, 300] on icon ":r38:" at bounding box center [727, 301] width 17 height 17
type input "3"
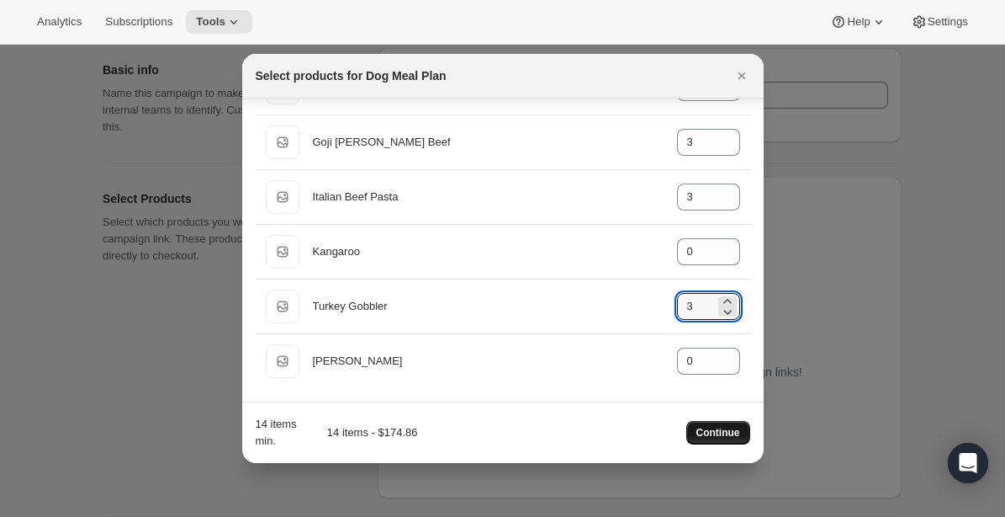
click at [714, 436] on span "Continue" at bounding box center [719, 432] width 44 height 13
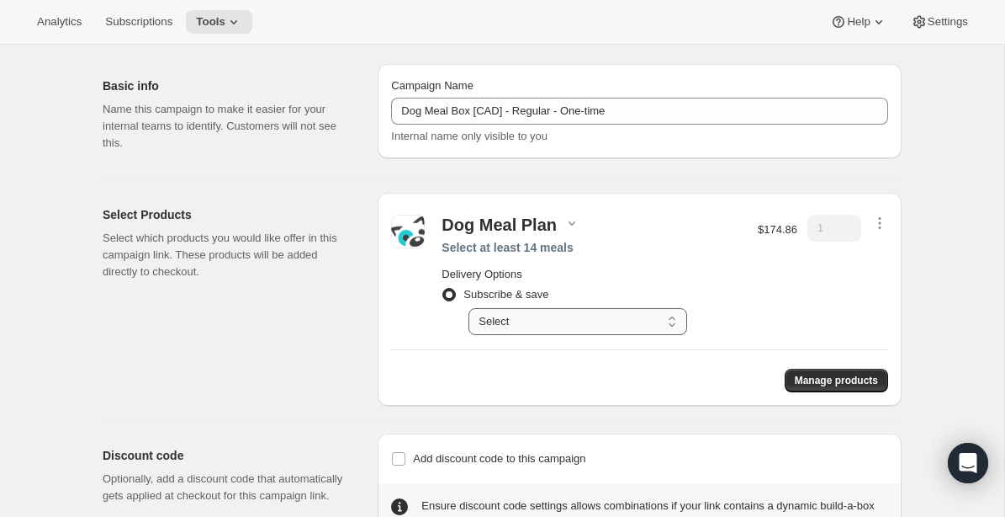
click at [601, 324] on select "Select Deliver every 1 week Deliver every 2 weeks Deliver every 3 weeks Deliver…" at bounding box center [578, 321] width 219 height 27
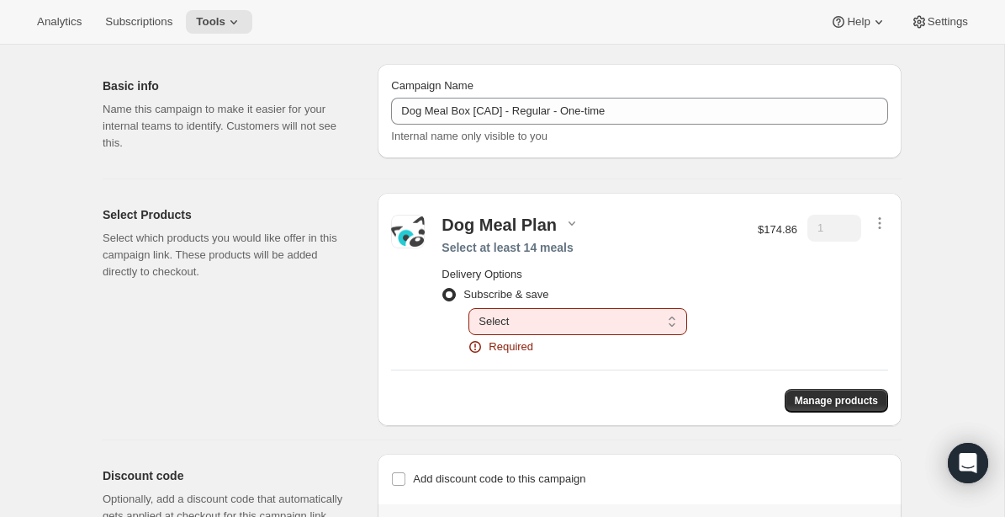
click at [816, 273] on div "1" at bounding box center [835, 285] width 54 height 141
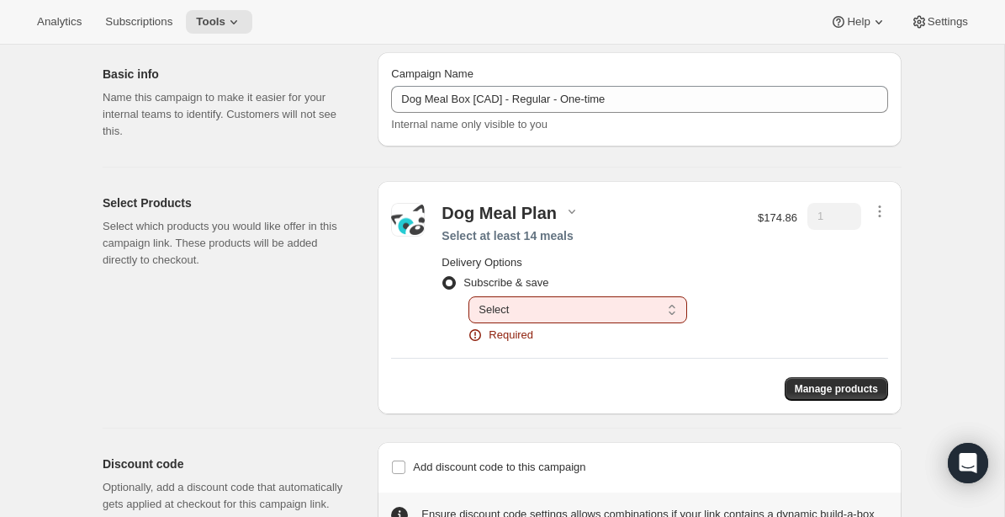
scroll to position [61, 0]
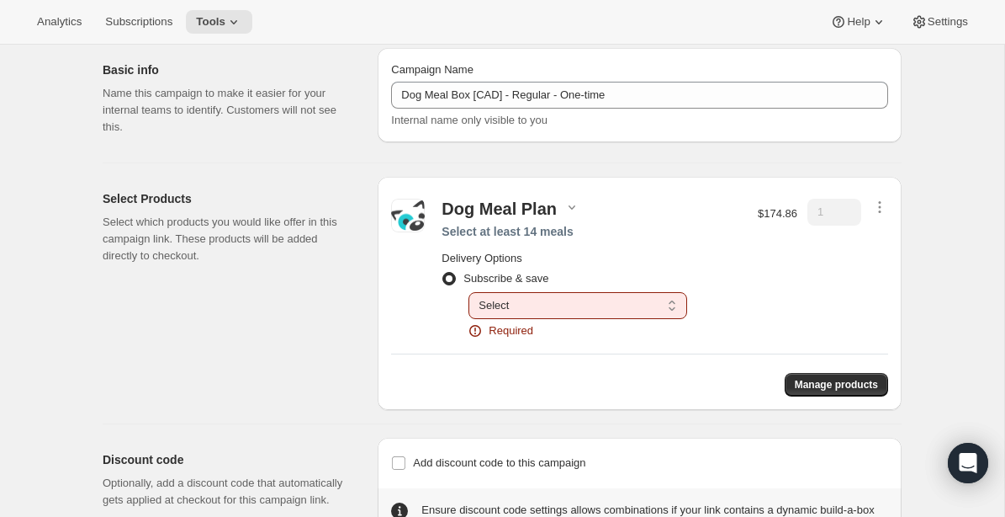
click at [813, 273] on div "1" at bounding box center [835, 269] width 54 height 141
click at [666, 306] on select "Select Deliver every 1 week Deliver every 2 weeks Deliver every 3 weeks Deliver…" at bounding box center [578, 305] width 219 height 27
click at [669, 309] on select "Select Deliver every 1 week Deliver every 2 weeks Deliver every 3 weeks Deliver…" at bounding box center [578, 305] width 219 height 27
click at [738, 260] on h2 "Delivery Options" at bounding box center [592, 258] width 300 height 17
click at [885, 204] on icon "button" at bounding box center [880, 207] width 17 height 17
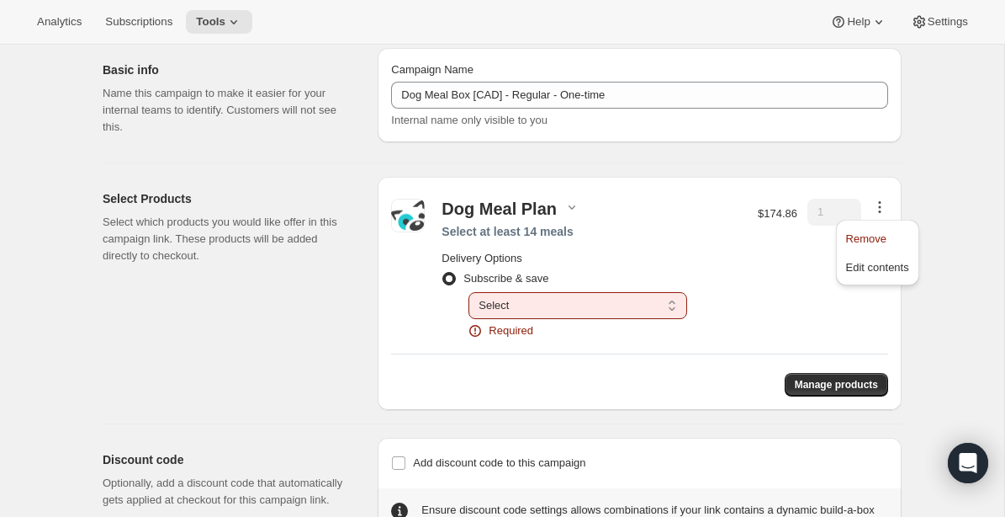
click at [952, 200] on div "Campaign Links. This page is ready Campaign Links Basic info Name this campaign…" at bounding box center [502, 283] width 1005 height 598
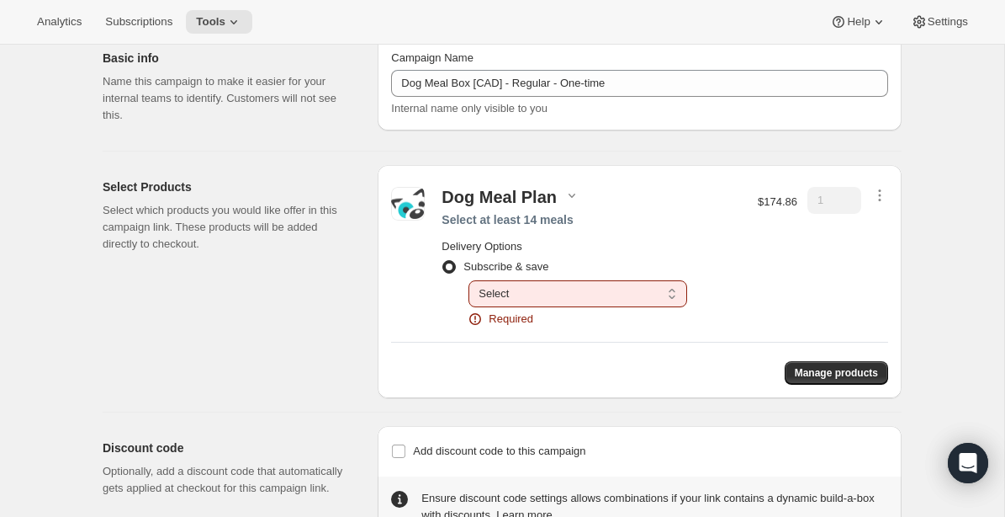
scroll to position [73, 0]
click at [734, 286] on div "Subscribe & save Select Deliver every 1 week Deliver every 2 weeks Deliver ever…" at bounding box center [592, 290] width 300 height 72
click at [469, 241] on h2 "Delivery Options" at bounding box center [592, 245] width 300 height 17
click at [437, 239] on div "Dog Meal Plan Select at least 14 meals Delivery Options Subscribe & save Select…" at bounding box center [591, 256] width 313 height 141
click at [464, 243] on h2 "Delivery Options" at bounding box center [592, 245] width 300 height 17
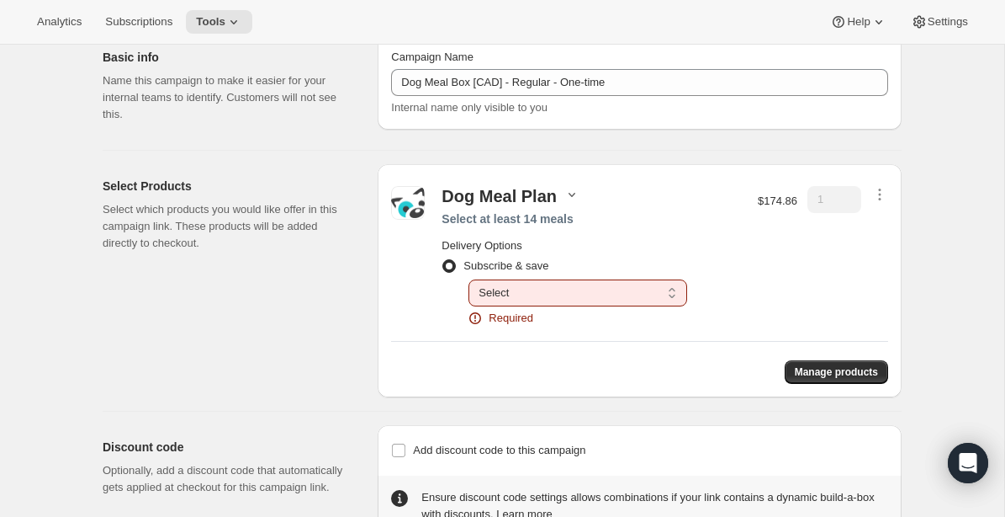
click at [564, 189] on icon "button" at bounding box center [572, 194] width 17 height 17
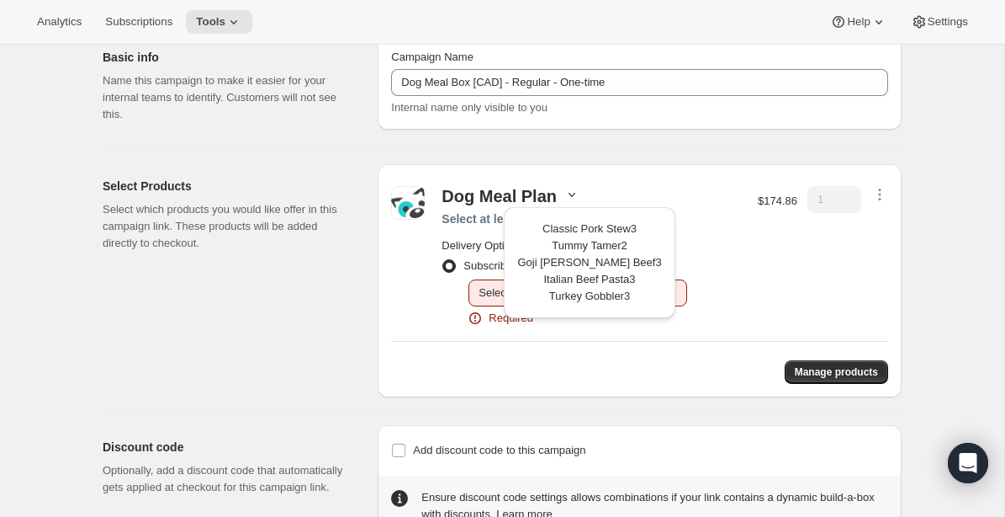
click at [787, 301] on div "$174.86" at bounding box center [778, 256] width 40 height 141
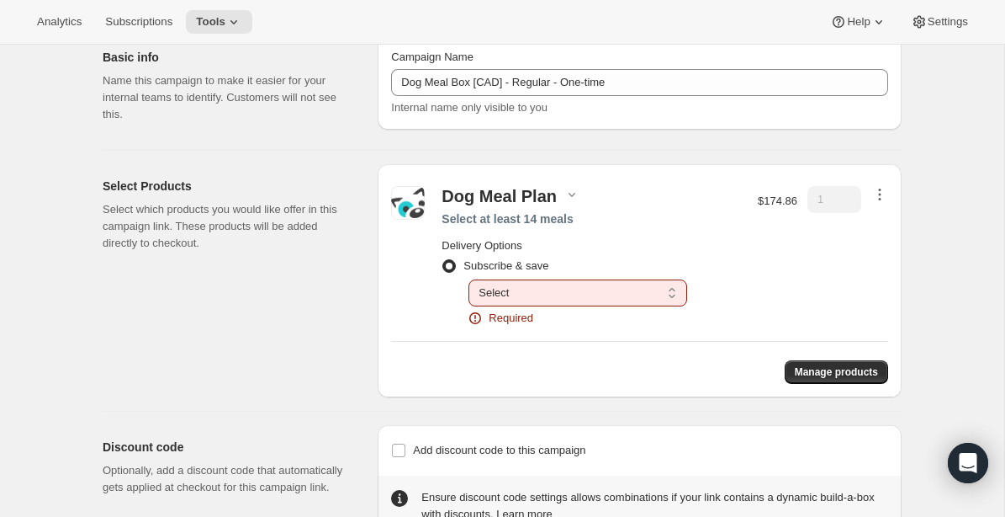
click at [883, 193] on icon "button" at bounding box center [880, 194] width 17 height 17
click at [752, 326] on div "Dog Meal Plan Select at least 14 meals Delivery Options Subscribe & save Select…" at bounding box center [639, 256] width 497 height 157
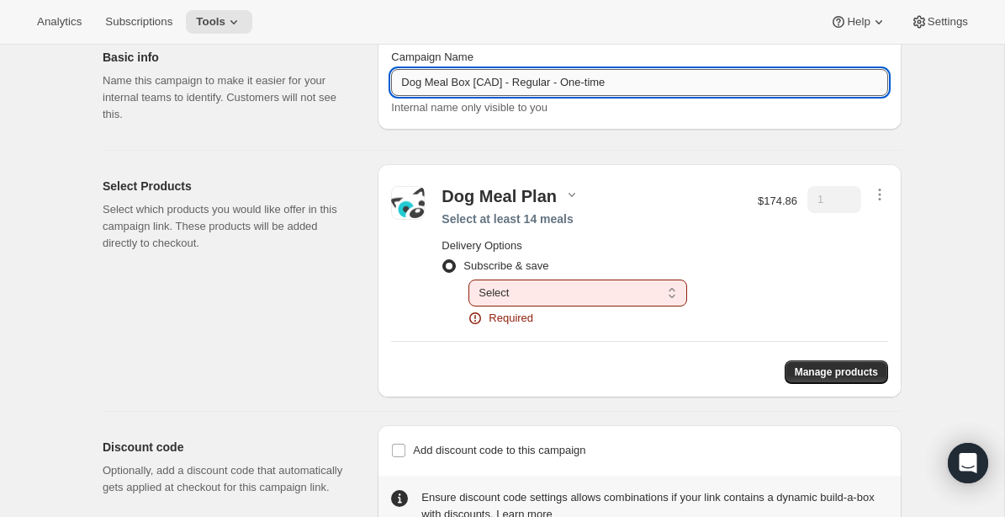
click at [580, 81] on input "Dog Meal Box [CAD] - Regular - One-time" at bounding box center [639, 82] width 497 height 27
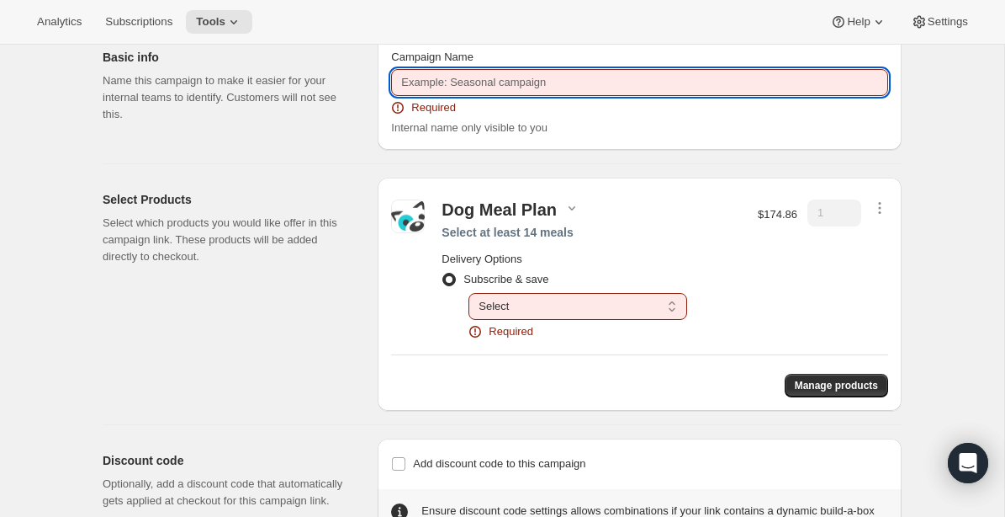
radio input "false"
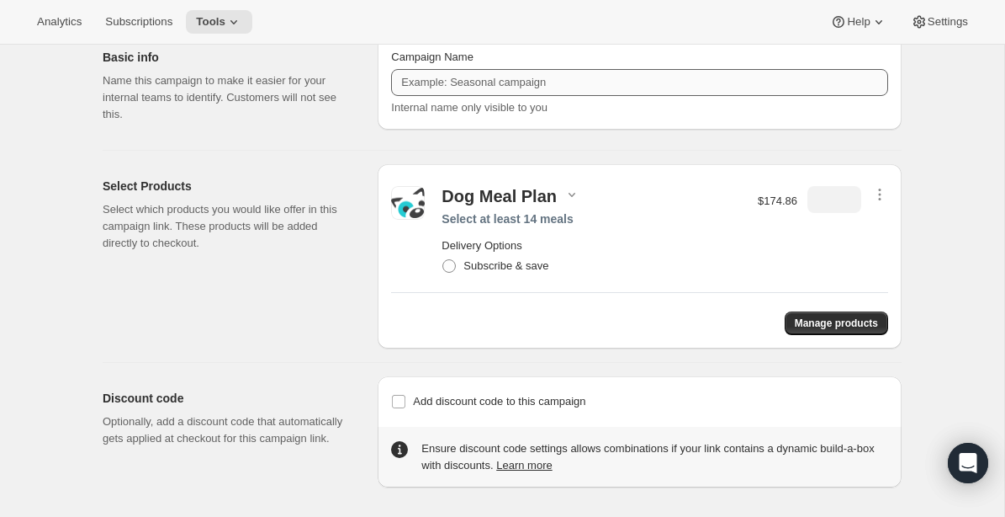
scroll to position [0, 0]
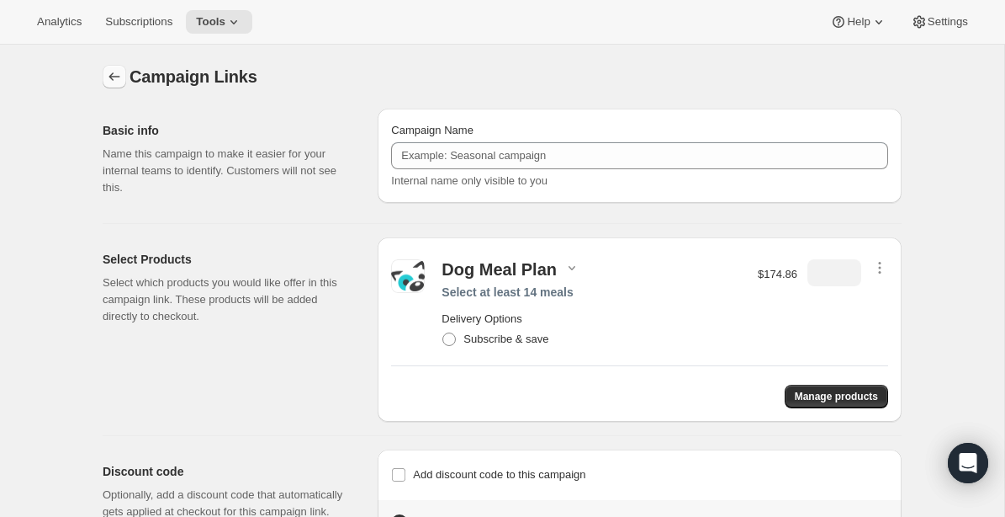
click at [109, 77] on icon "button" at bounding box center [114, 76] width 11 height 8
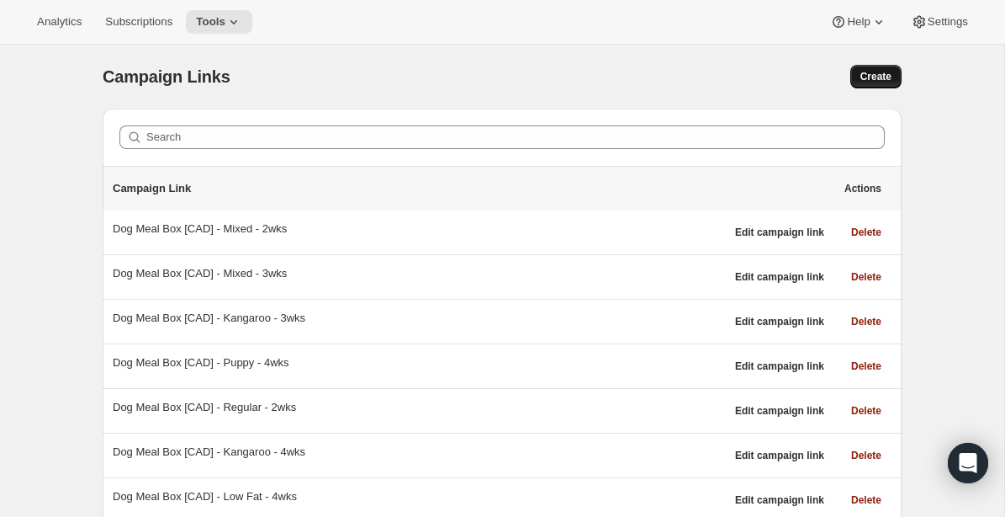
click at [887, 77] on span "Create" at bounding box center [876, 76] width 31 height 13
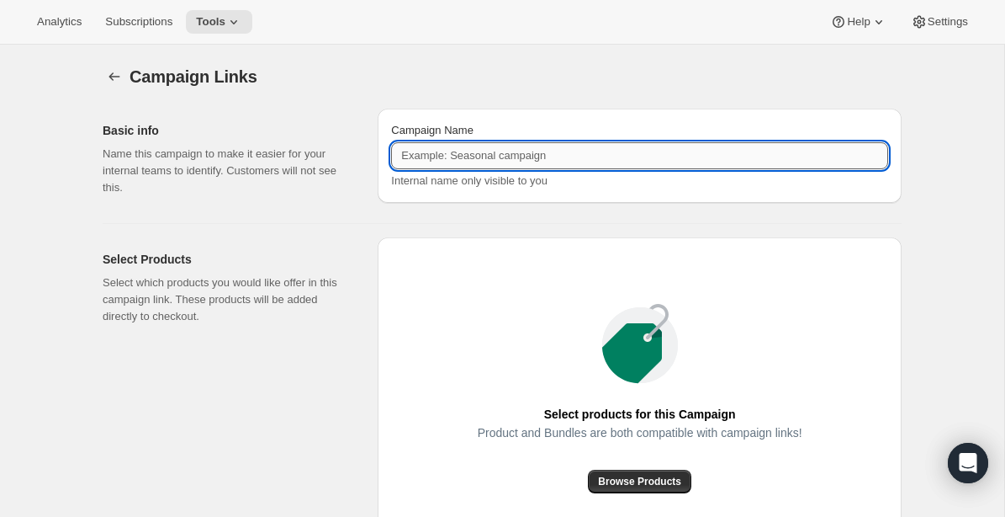
click at [570, 156] on input "Campaign Name" at bounding box center [639, 155] width 497 height 27
paste input "Dog Meal Box [CAD] - Regular - One-time"
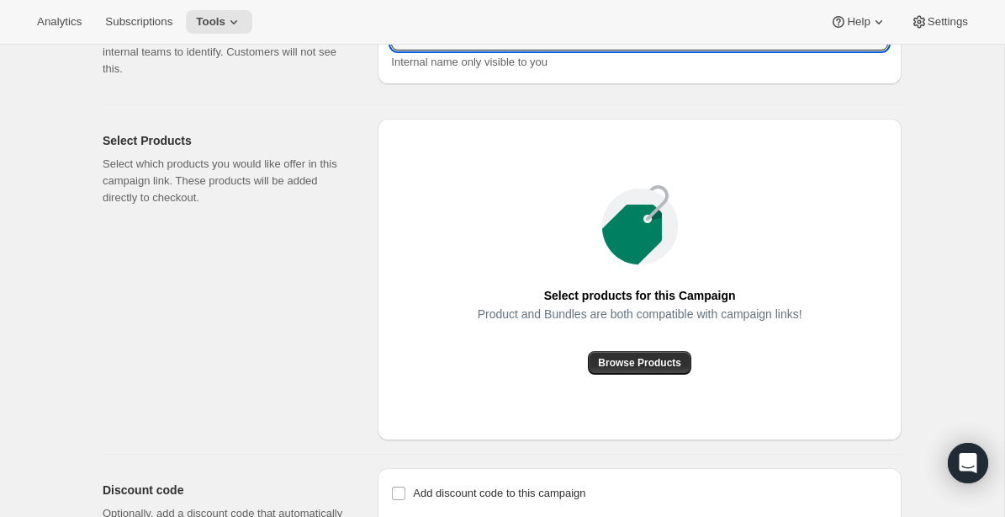
scroll to position [127, 0]
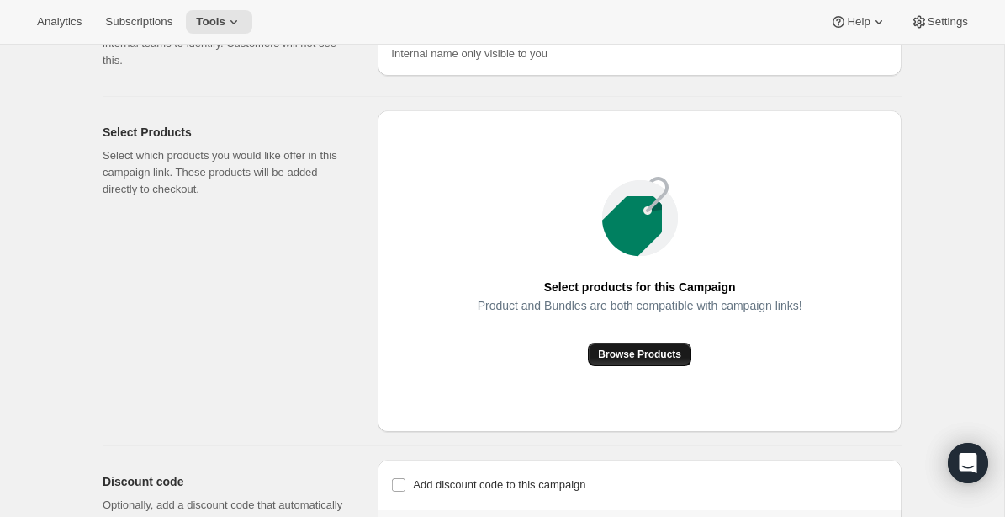
type input "Dog Meal Box [CAD] - Regular - One-time"
click at [654, 353] on span "Browse Products" at bounding box center [639, 354] width 83 height 13
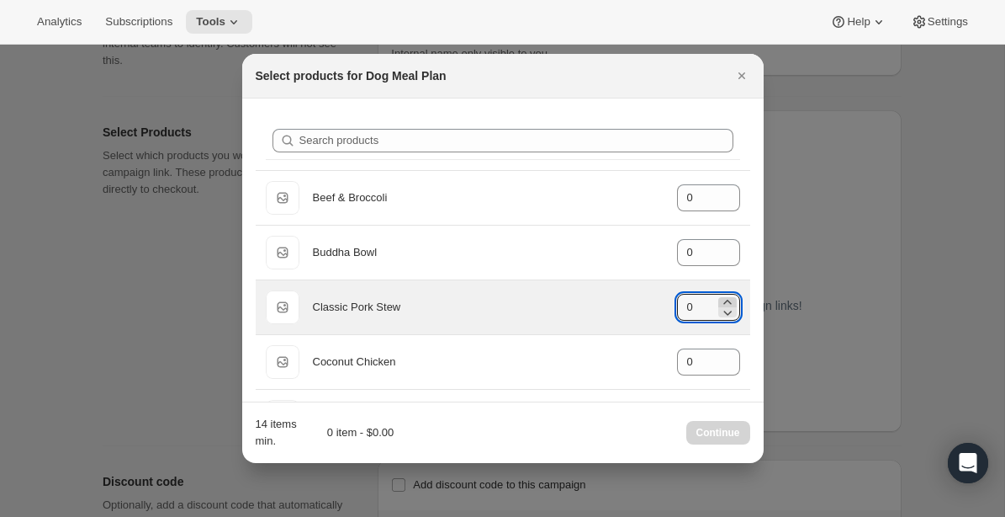
click at [727, 300] on icon ":r4b:" at bounding box center [728, 302] width 8 height 4
type input "3"
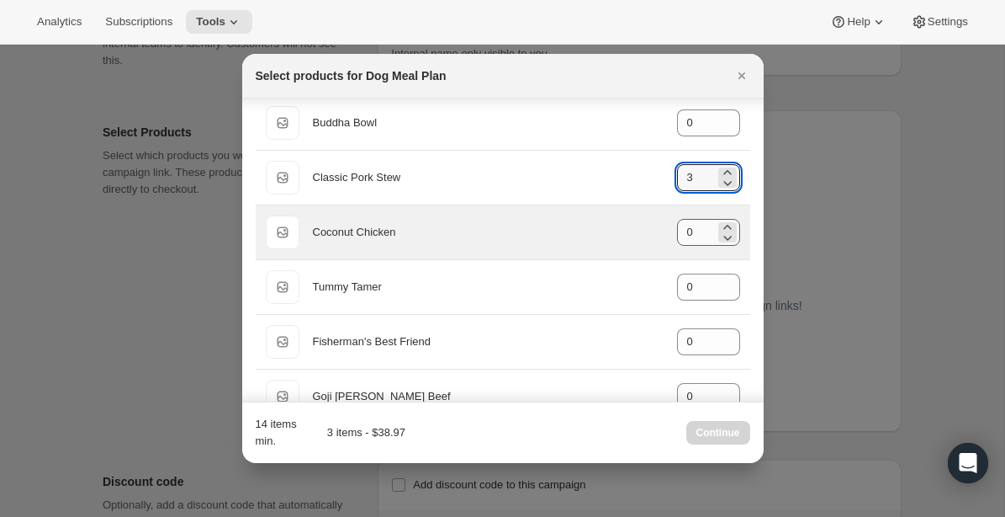
scroll to position [163, 0]
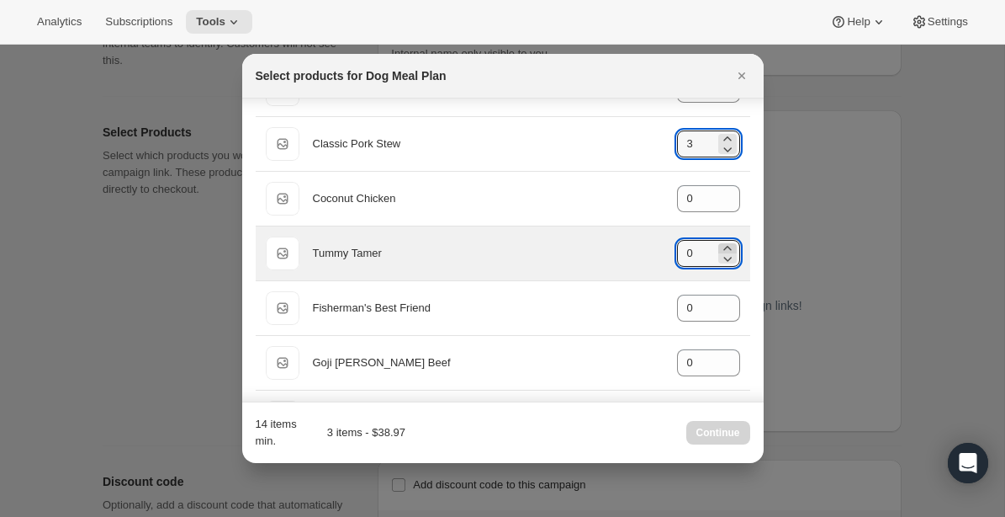
click at [730, 245] on icon ":r4b:" at bounding box center [727, 248] width 17 height 17
type input "2"
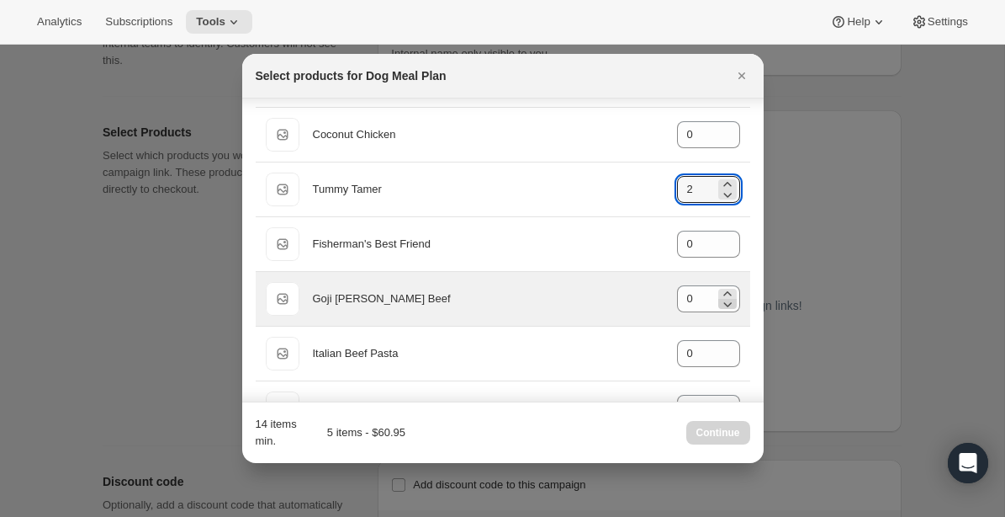
scroll to position [229, 0]
click at [730, 289] on icon ":r4b:" at bounding box center [727, 292] width 17 height 17
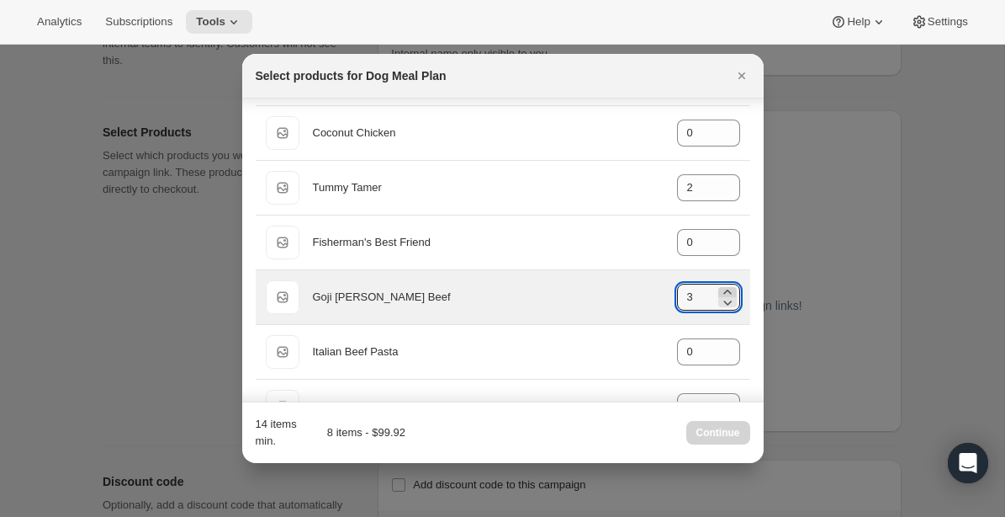
type input "4"
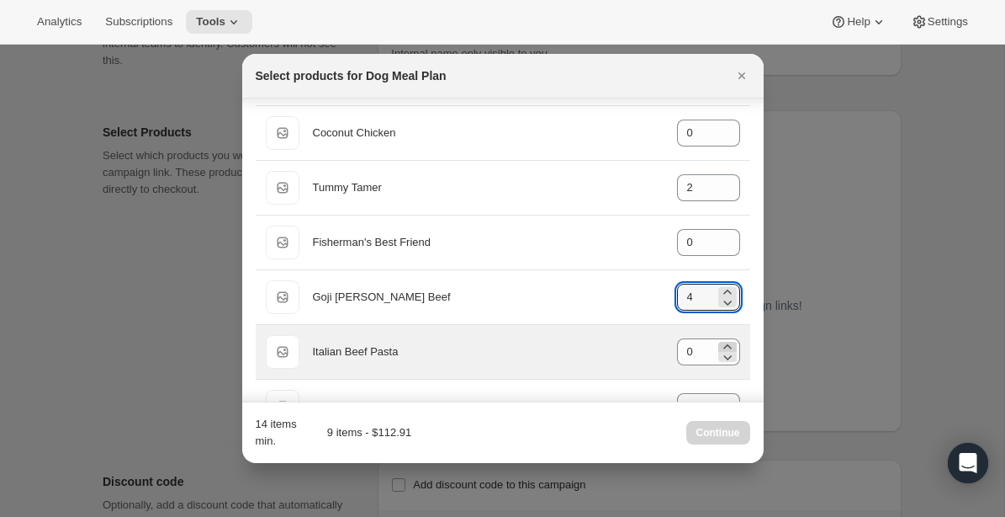
scroll to position [290, 0]
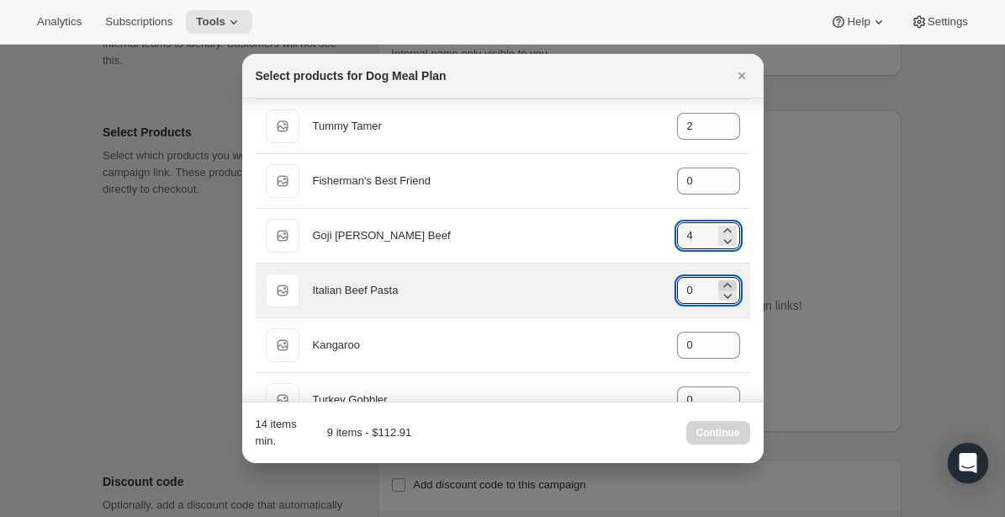
click at [729, 280] on icon ":r4b:" at bounding box center [727, 285] width 17 height 17
type input "3"
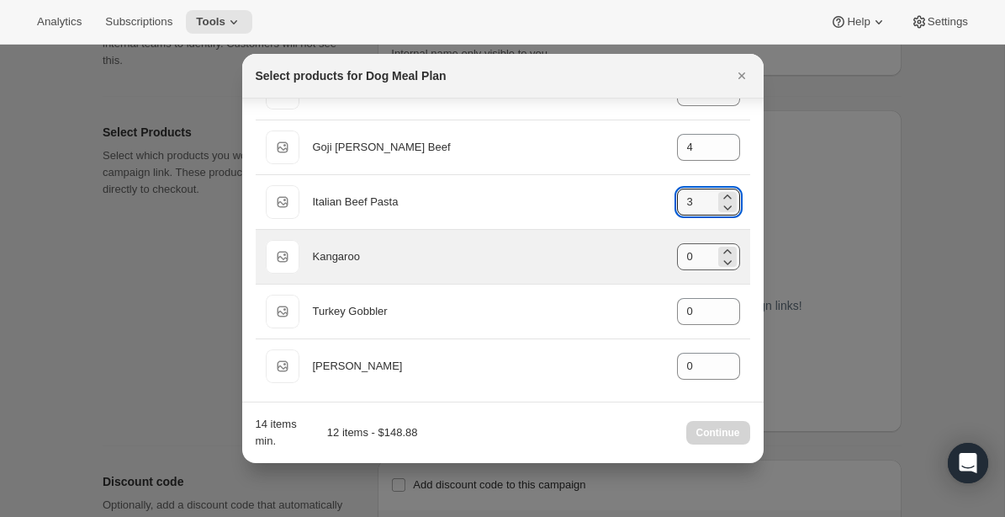
scroll to position [384, 0]
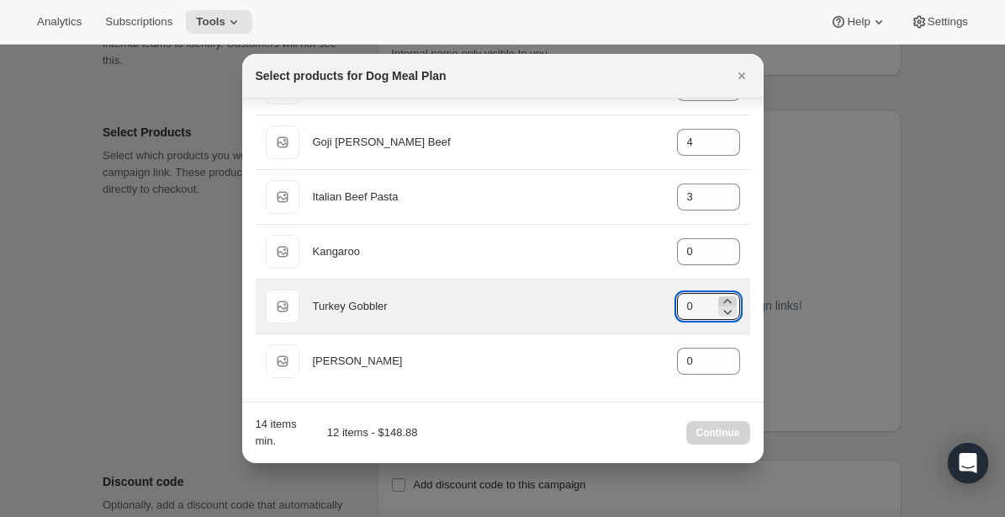
click at [725, 295] on icon ":r4b:" at bounding box center [727, 301] width 17 height 17
type input "3"
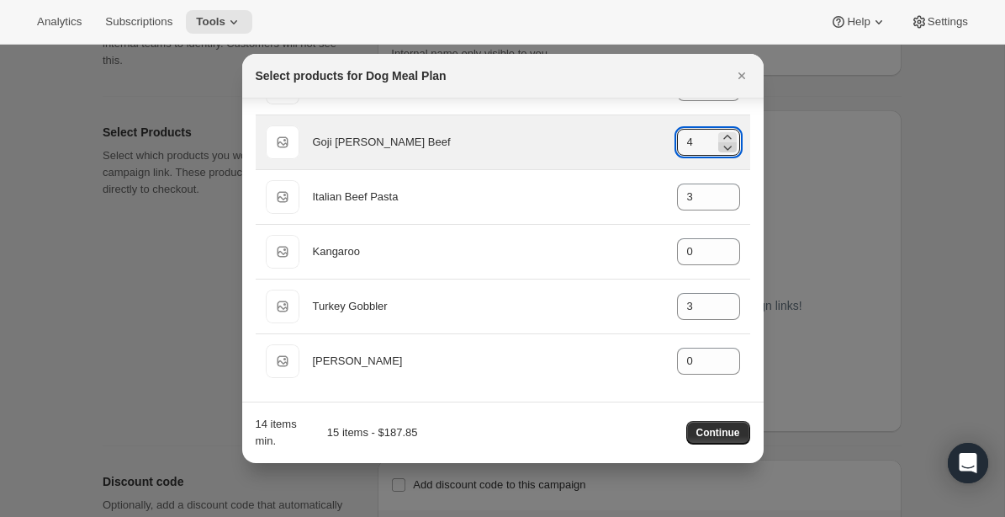
click at [729, 147] on icon ":r4b:" at bounding box center [728, 148] width 8 height 5
type input "3"
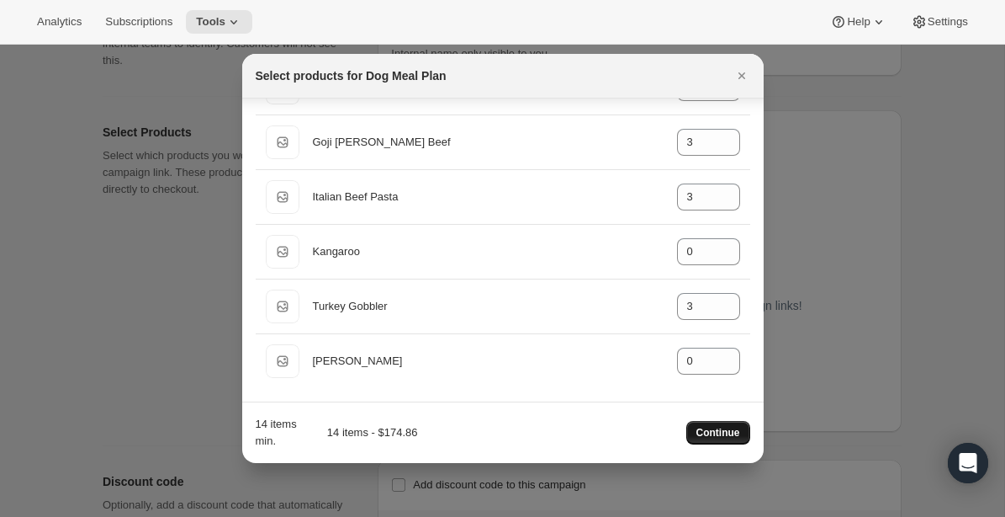
click at [730, 427] on span "Continue" at bounding box center [719, 432] width 44 height 13
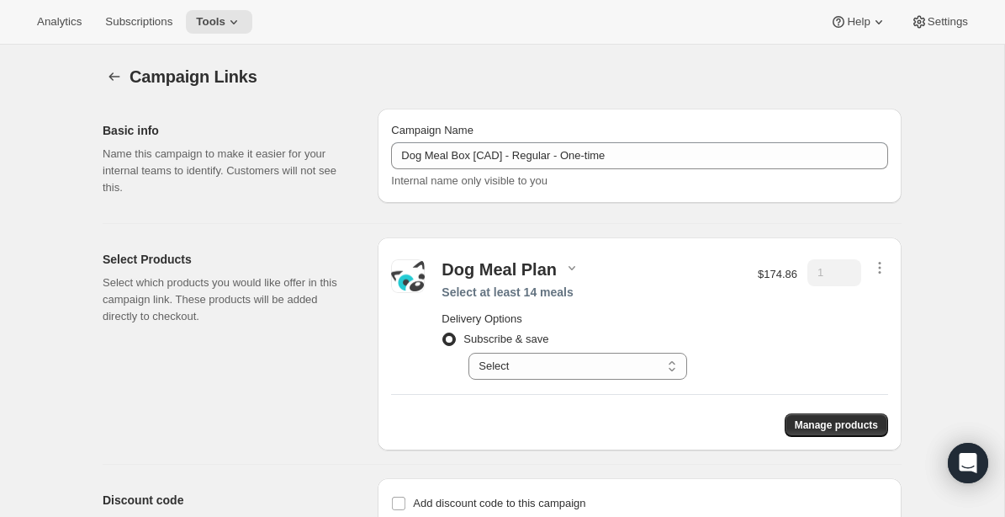
scroll to position [77, 0]
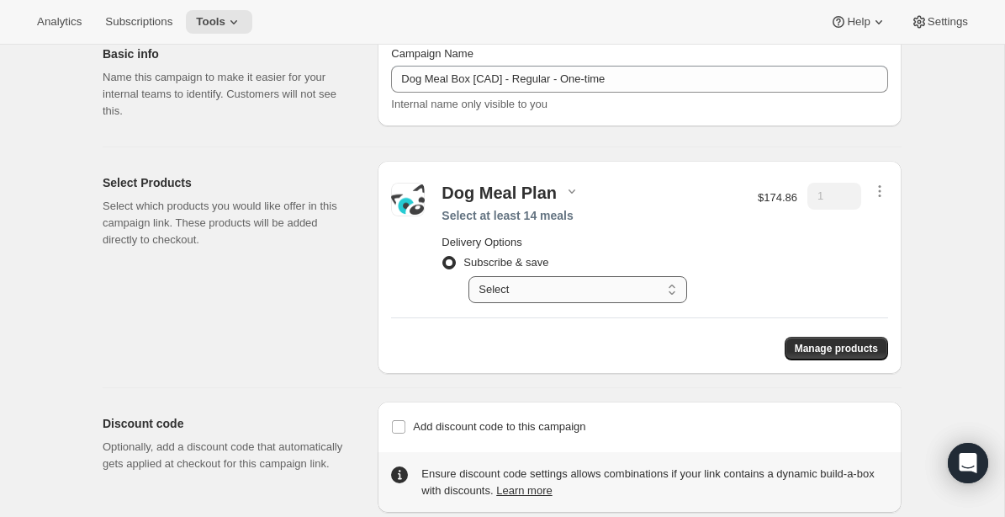
click at [650, 293] on select "Select Deliver every 1 week Deliver every 2 weeks Deliver every 3 weeks Deliver…" at bounding box center [578, 289] width 219 height 27
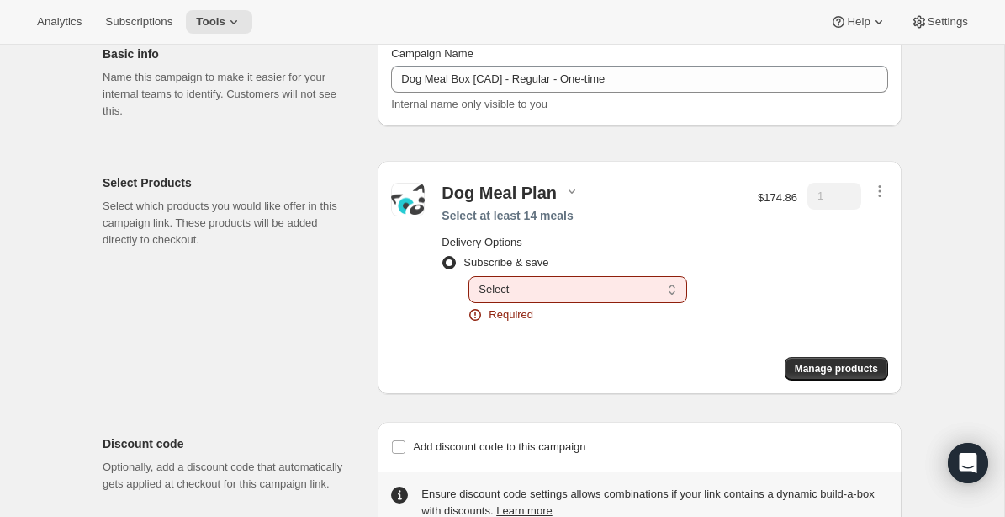
click at [784, 252] on div "$174.86" at bounding box center [778, 253] width 40 height 141
click at [696, 237] on h2 "Delivery Options" at bounding box center [592, 242] width 300 height 17
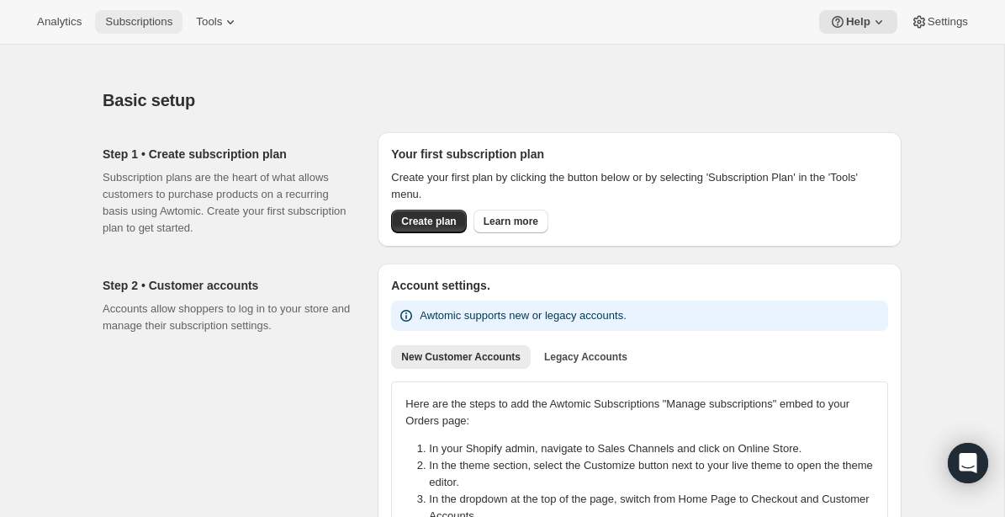
click at [149, 19] on span "Subscriptions" at bounding box center [138, 21] width 67 height 13
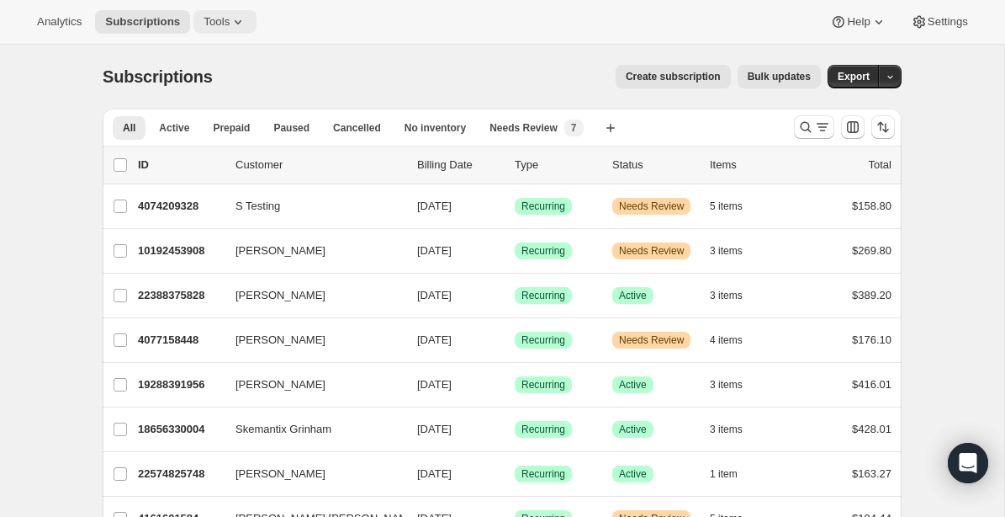
click at [230, 17] on span "Tools" at bounding box center [217, 21] width 26 height 13
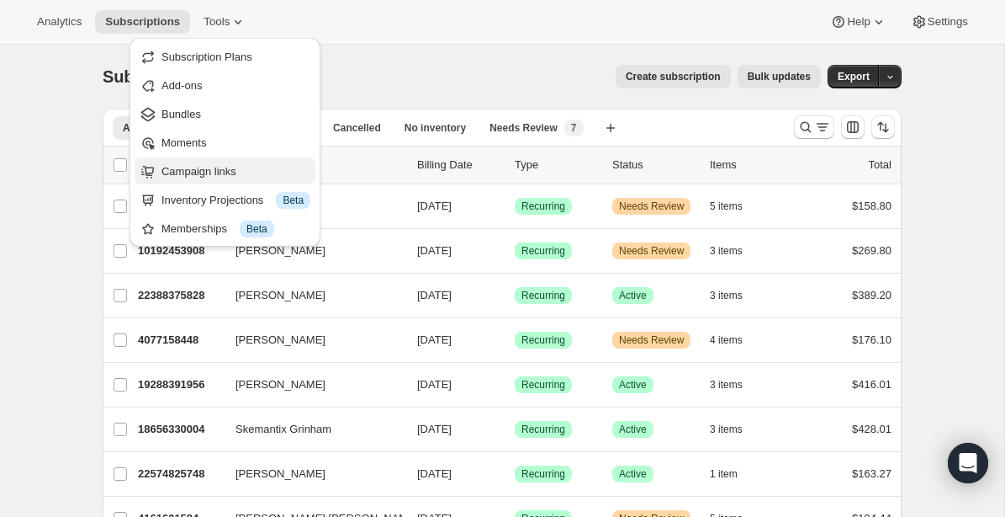
click at [184, 179] on span "Campaign links" at bounding box center [236, 171] width 149 height 17
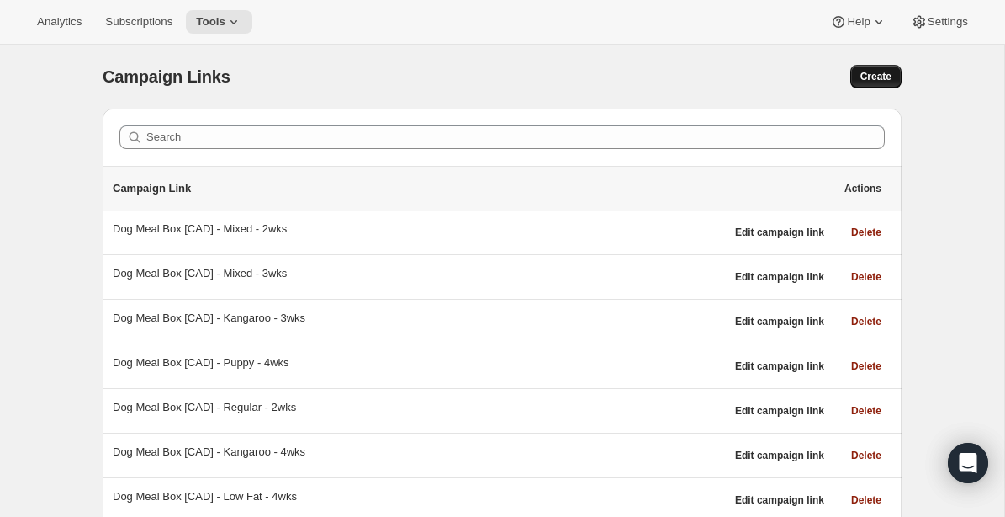
click at [896, 70] on button "Create" at bounding box center [876, 77] width 51 height 24
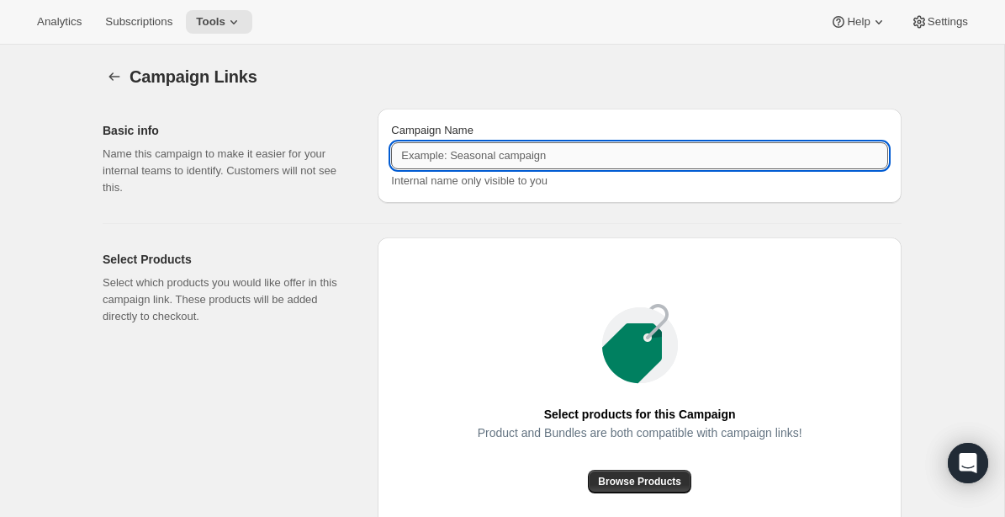
click at [617, 159] on input "Campaign Name" at bounding box center [639, 155] width 497 height 27
paste input "Dog Meal Box [CAD] - Regular - One-time"
click at [618, 159] on input "Dog Meal Box [CAD] - Regular - One-time" at bounding box center [639, 155] width 497 height 27
type input "Dog Meal Box [CAD] - Regular - One-time"
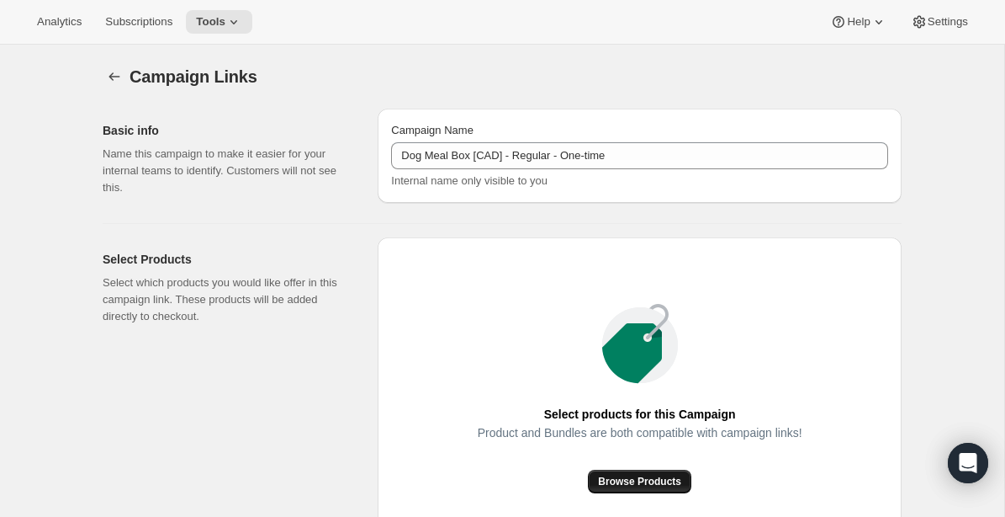
click at [671, 479] on span "Browse Products" at bounding box center [639, 481] width 83 height 13
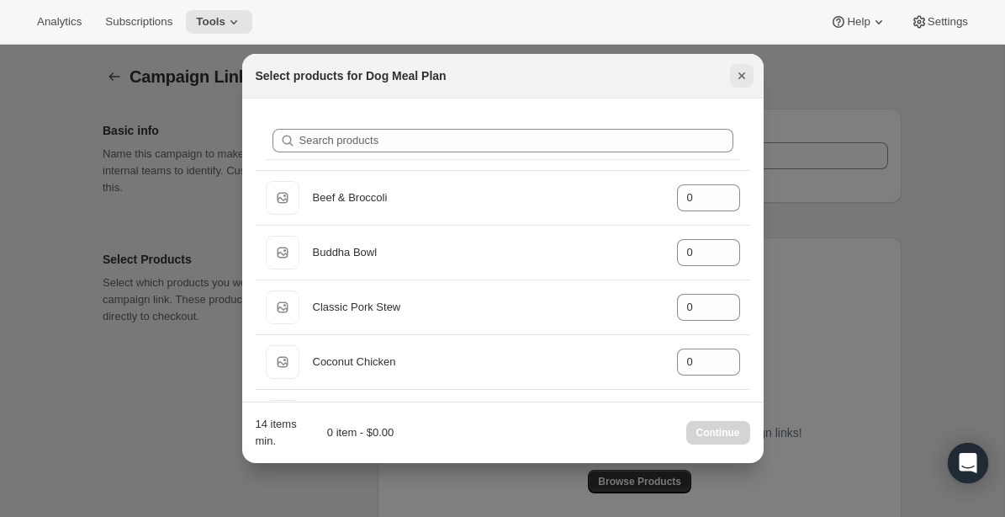
click at [736, 75] on icon "Close" at bounding box center [742, 75] width 17 height 17
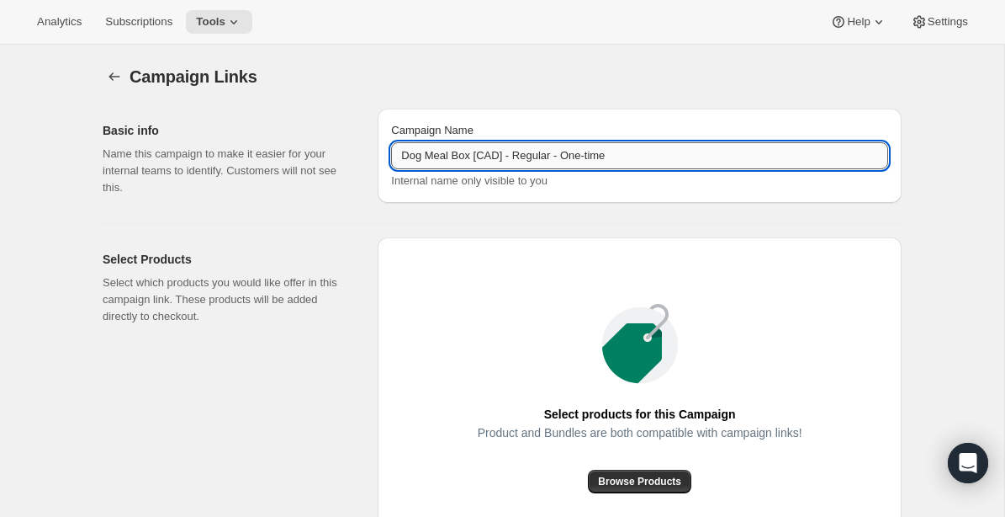
click at [563, 165] on input "Dog Meal Box [CAD] - Regular - One-time" at bounding box center [639, 155] width 497 height 27
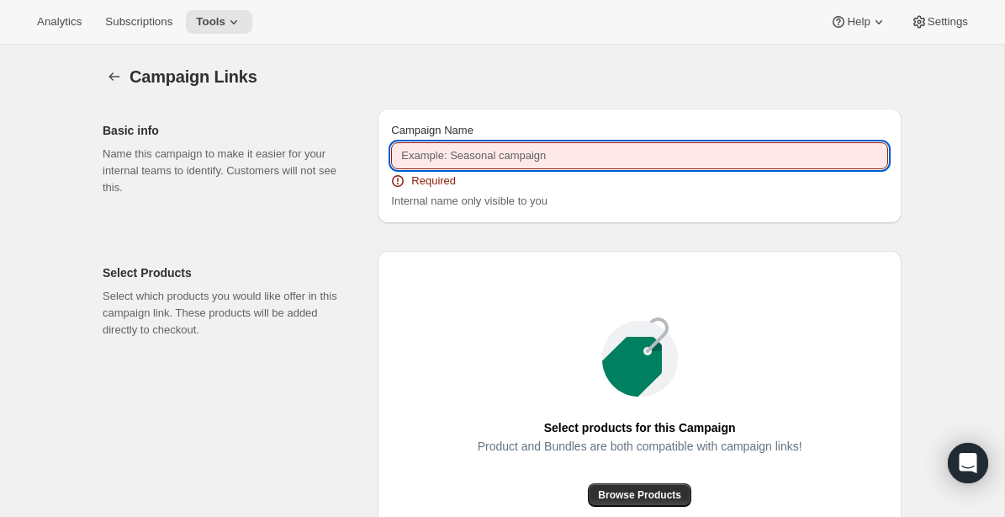
click at [592, 79] on div "Campaign Links" at bounding box center [516, 77] width 772 height 24
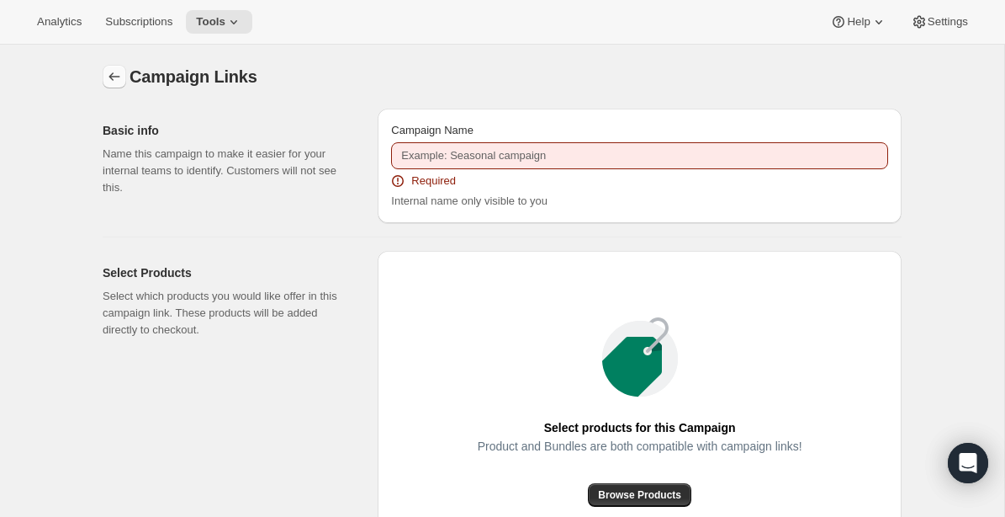
click at [116, 76] on icon "button" at bounding box center [114, 76] width 17 height 17
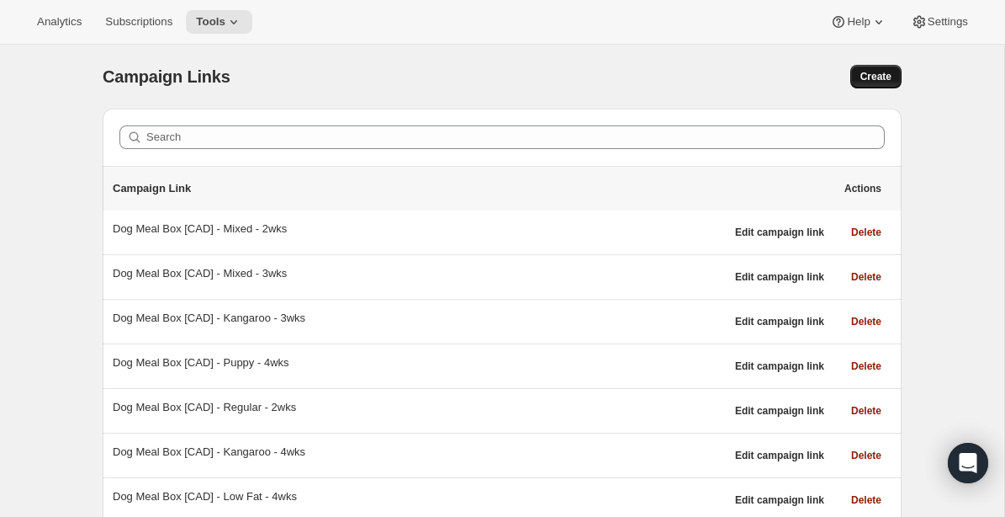
click at [875, 82] on span "Create" at bounding box center [876, 76] width 31 height 13
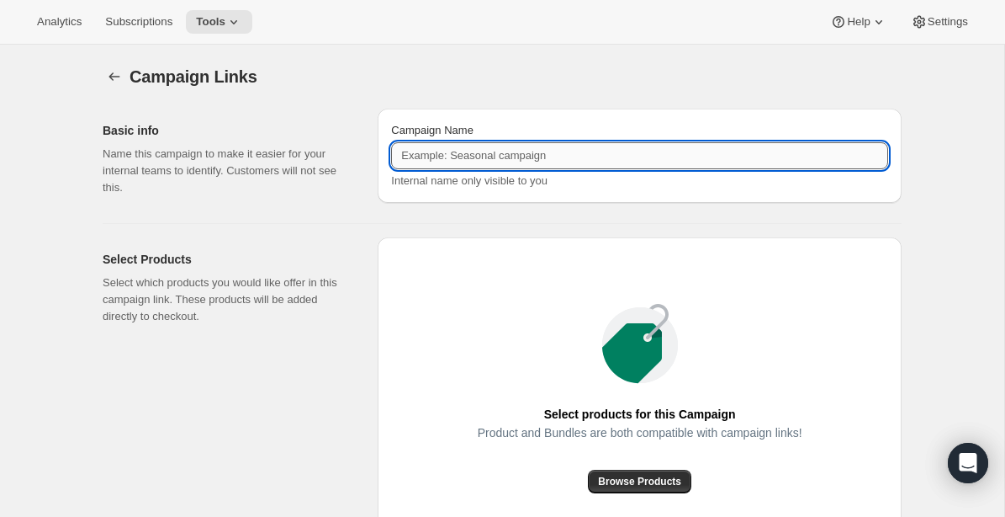
click at [639, 154] on input "Campaign Name" at bounding box center [639, 155] width 497 height 27
paste input "Dog Meal Box [CAD] - Regular - One-time"
type input "Dog Meal Box [CAD] - Regular - One-time"
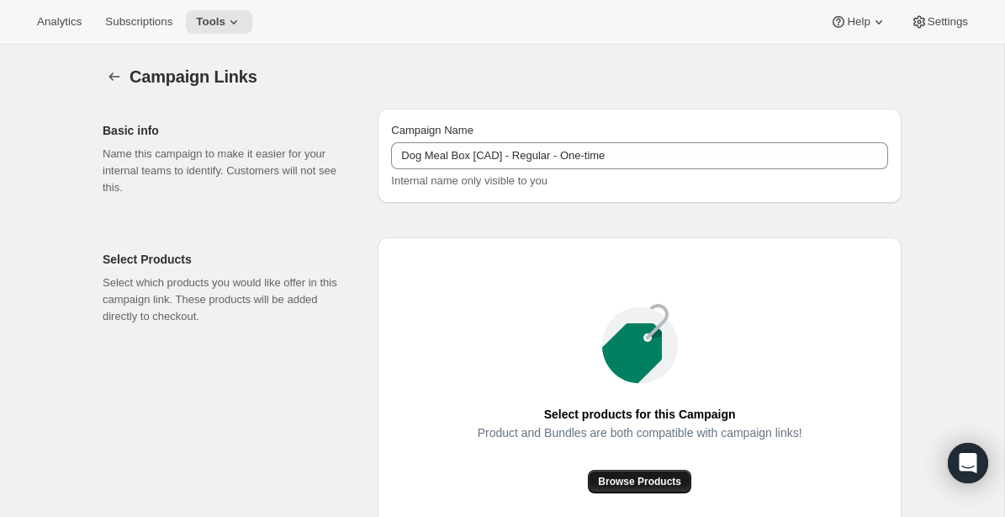
click at [645, 478] on span "Browse Products" at bounding box center [639, 481] width 83 height 13
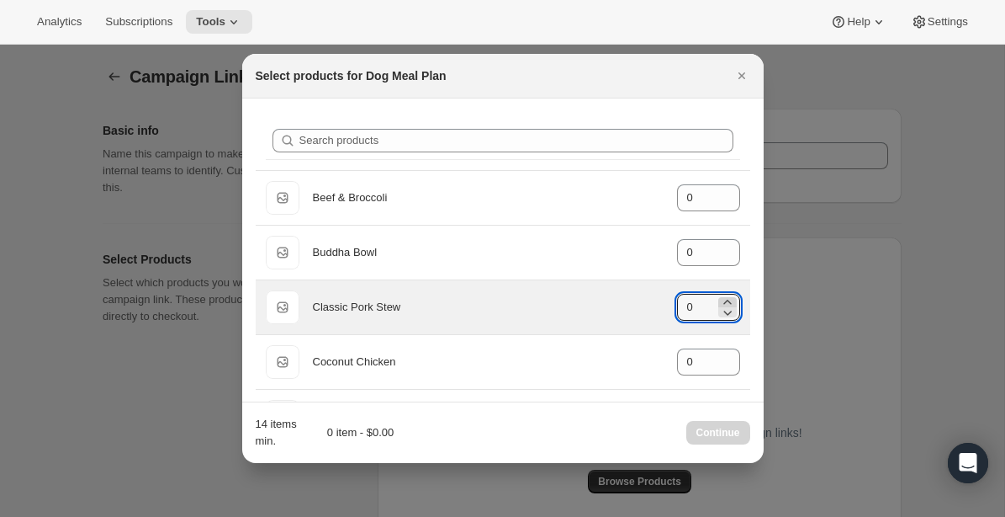
click at [726, 299] on icon ":rak:" at bounding box center [727, 302] width 17 height 17
click at [727, 299] on icon ":rak:" at bounding box center [727, 302] width 17 height 17
type input "3"
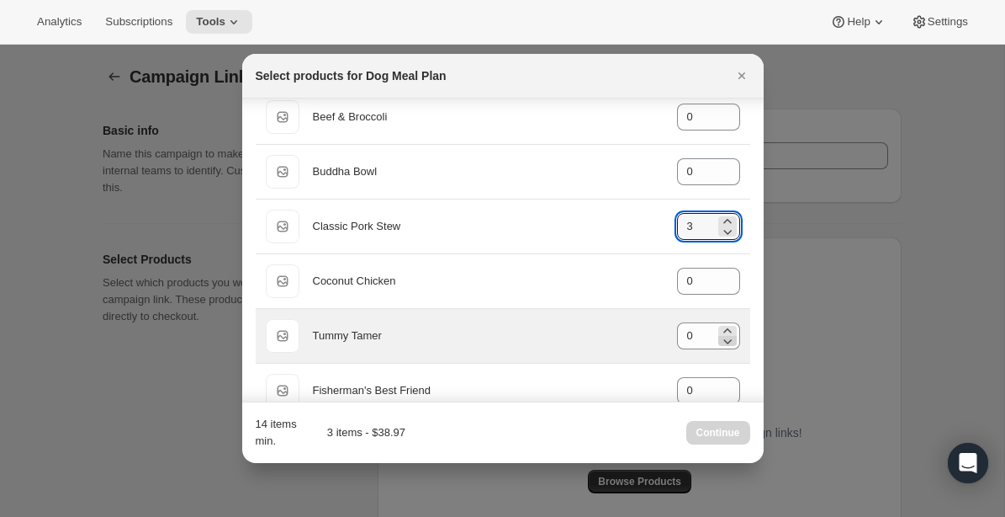
scroll to position [83, 0]
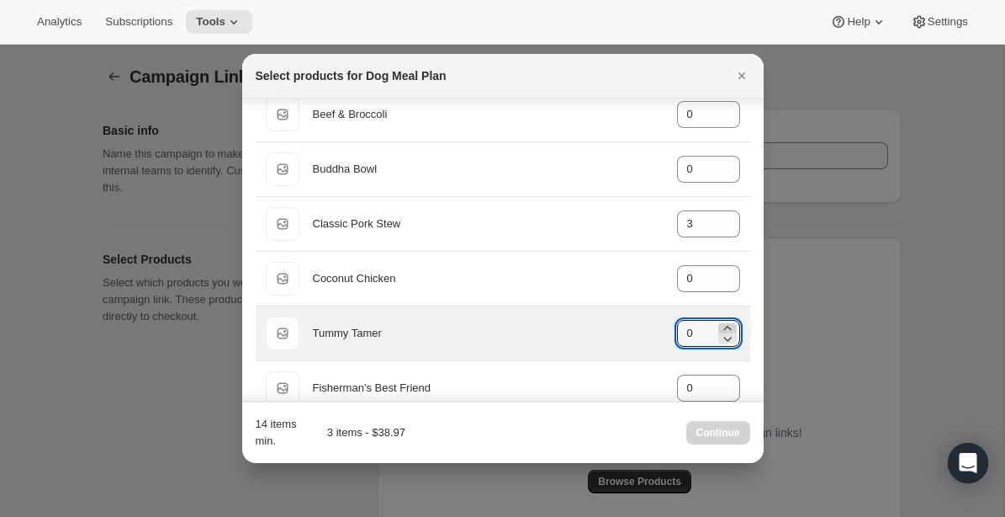
click at [729, 325] on icon ":rak:" at bounding box center [727, 328] width 17 height 17
type input "2"
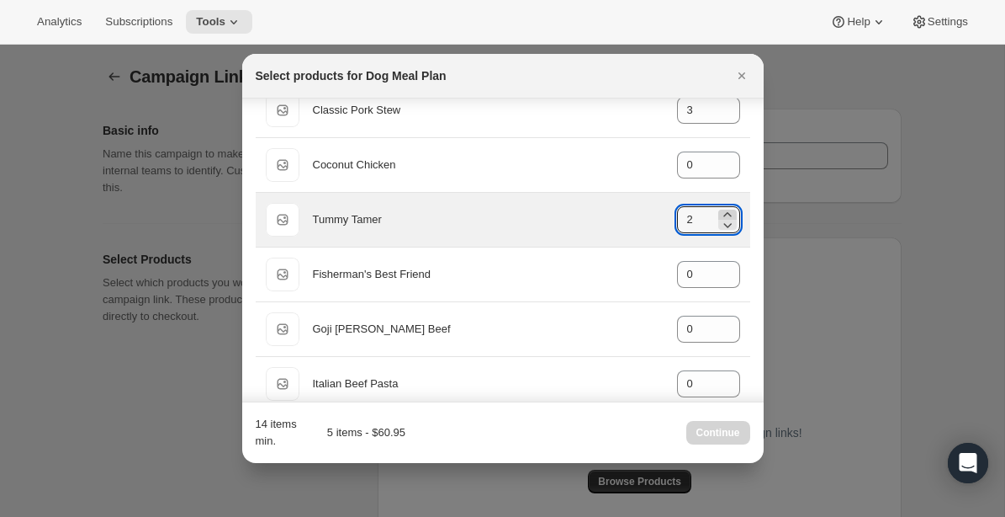
scroll to position [206, 0]
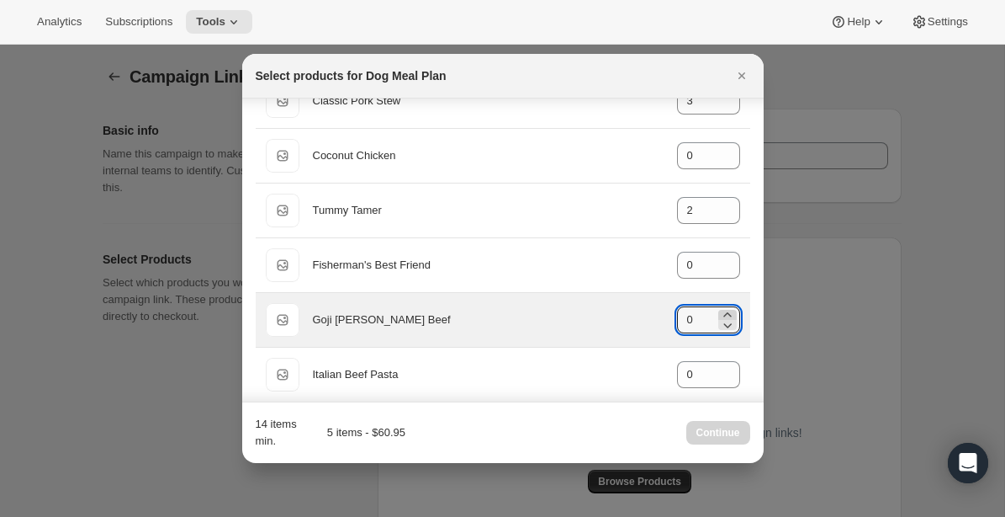
click at [729, 313] on icon ":rak:" at bounding box center [727, 314] width 17 height 17
type input "3"
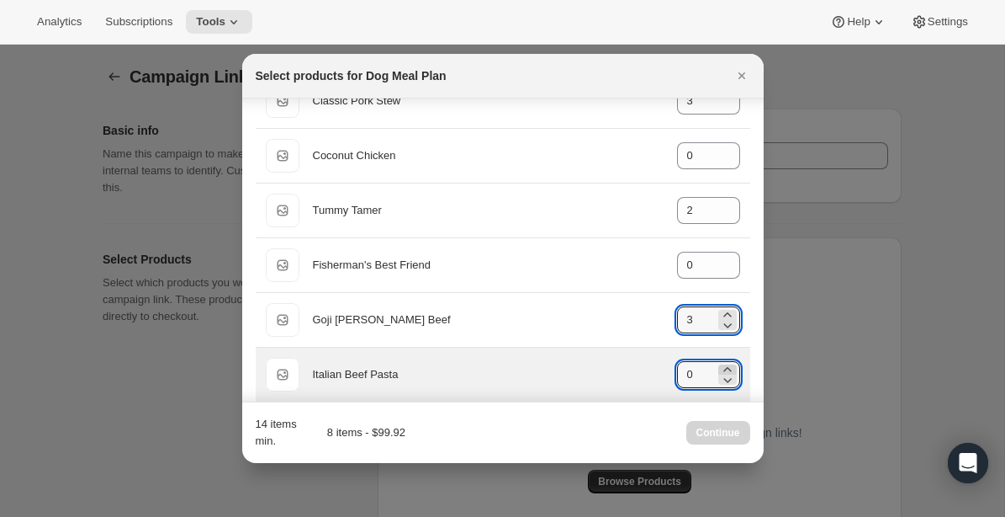
click at [728, 367] on icon ":rak:" at bounding box center [728, 369] width 8 height 4
type input "3"
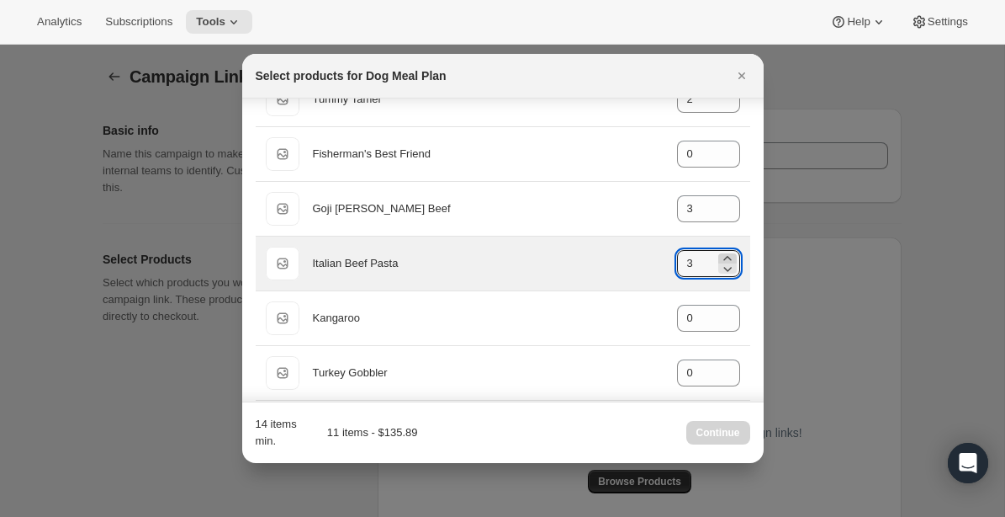
scroll to position [321, 0]
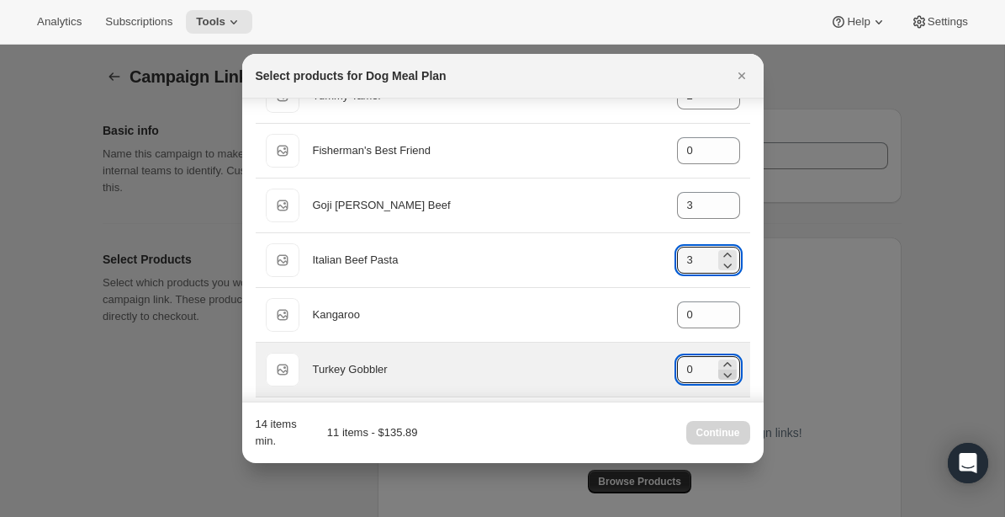
click at [726, 366] on icon ":rak:" at bounding box center [727, 374] width 17 height 17
click at [728, 362] on icon ":rak:" at bounding box center [727, 364] width 17 height 17
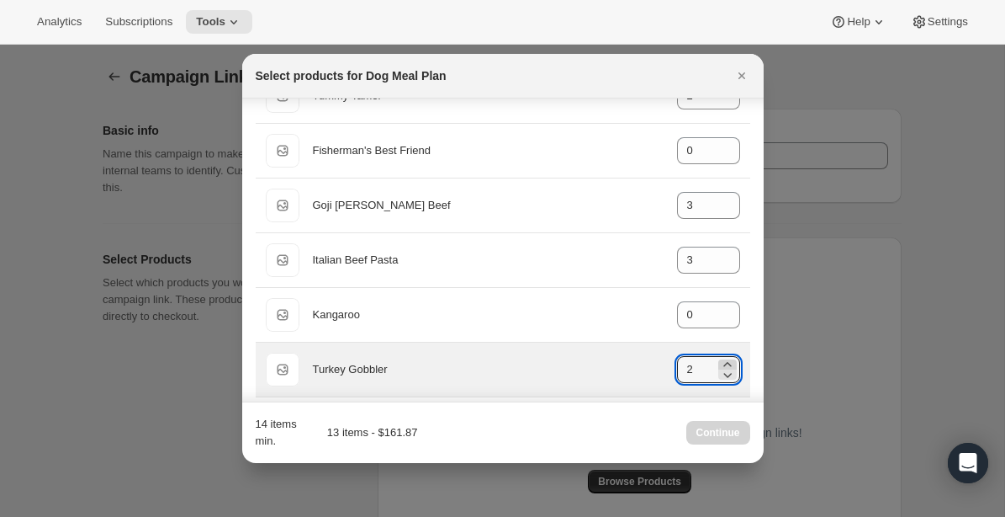
click at [728, 362] on icon ":rak:" at bounding box center [727, 364] width 17 height 17
type input "3"
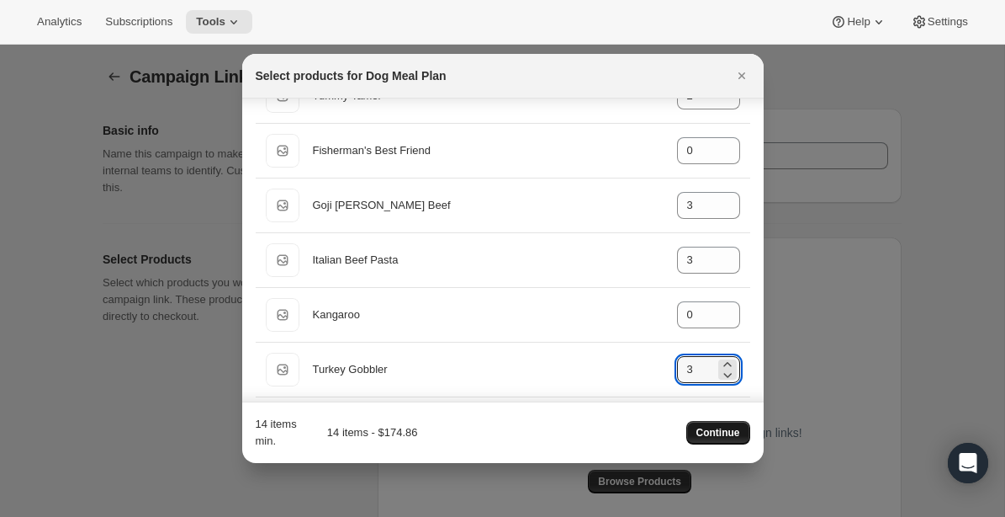
click at [719, 437] on span "Continue" at bounding box center [719, 432] width 44 height 13
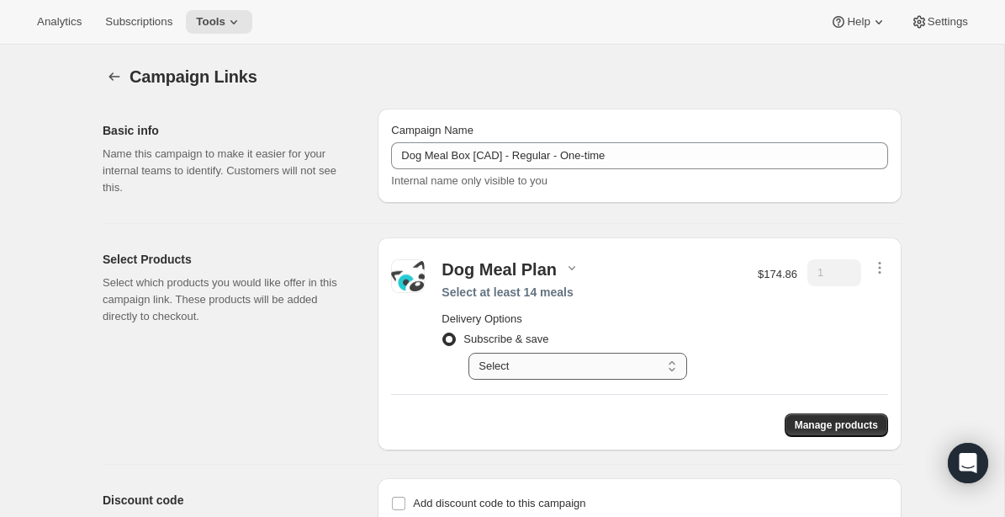
click at [668, 360] on select "Select Deliver every 1 week Deliver every 2 weeks Deliver every 3 weeks Deliver…" at bounding box center [578, 366] width 219 height 27
click at [886, 265] on icon "button" at bounding box center [880, 267] width 17 height 17
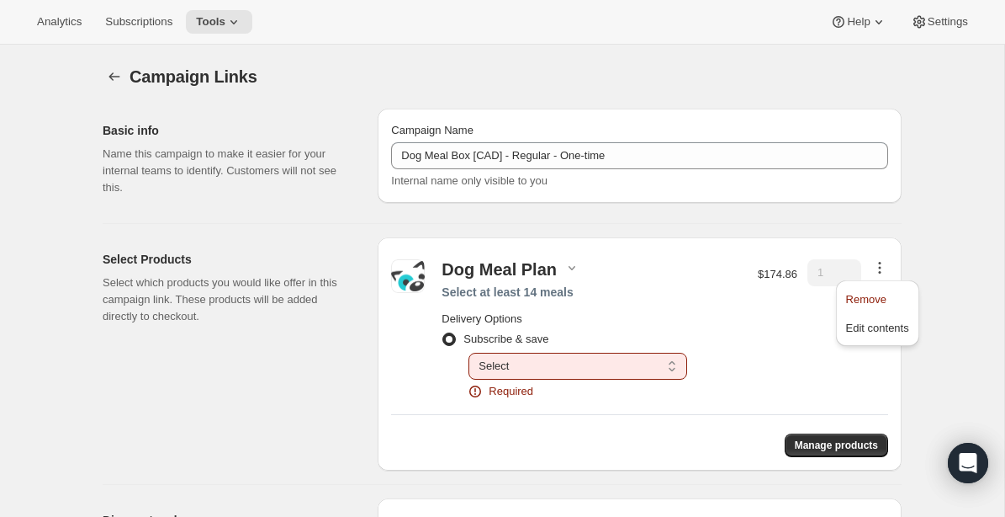
click at [746, 369] on div "Dog Meal Plan Select at least 14 meals Delivery Options Subscribe & save Select…" at bounding box center [639, 329] width 497 height 157
click at [444, 338] on span at bounding box center [449, 338] width 13 height 13
click at [443, 333] on input "Subscribe & save" at bounding box center [443, 332] width 1 height 1
click at [449, 337] on span at bounding box center [449, 338] width 13 height 13
click at [443, 333] on input "Subscribe & save" at bounding box center [443, 332] width 1 height 1
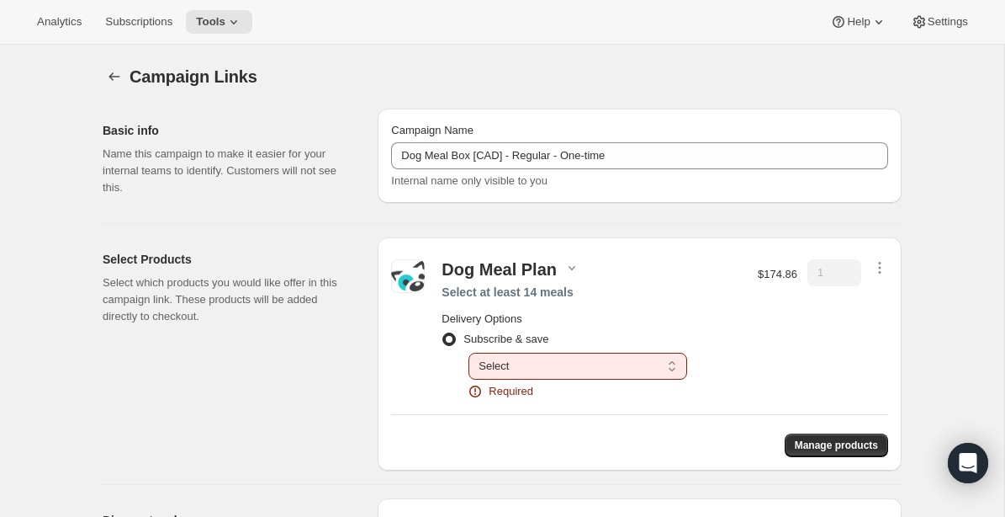
click at [452, 319] on h2 "Delivery Options" at bounding box center [592, 318] width 300 height 17
click at [625, 306] on div "Delivery Options Subscribe & save Select Deliver every 1 week Deliver every 2 w…" at bounding box center [592, 352] width 300 height 96
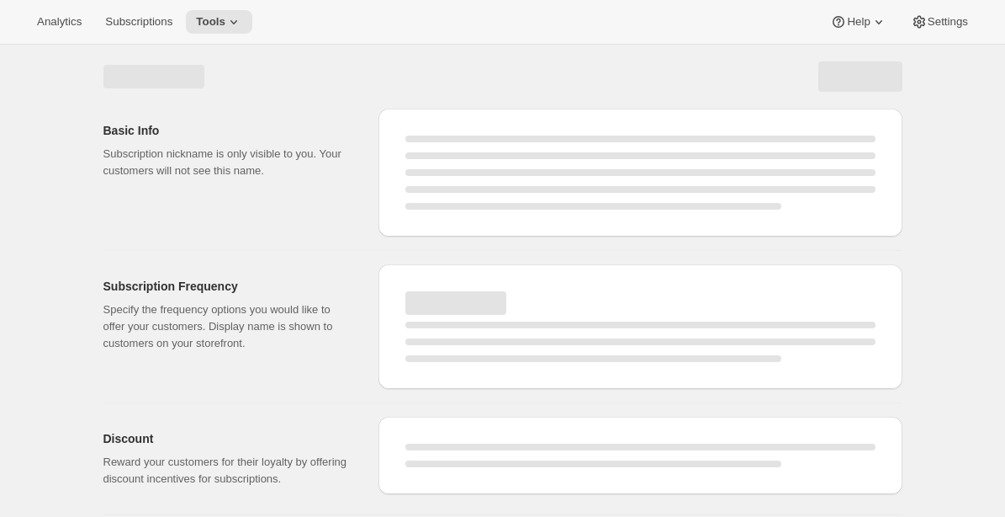
select select "WEEK"
select select "MONTH"
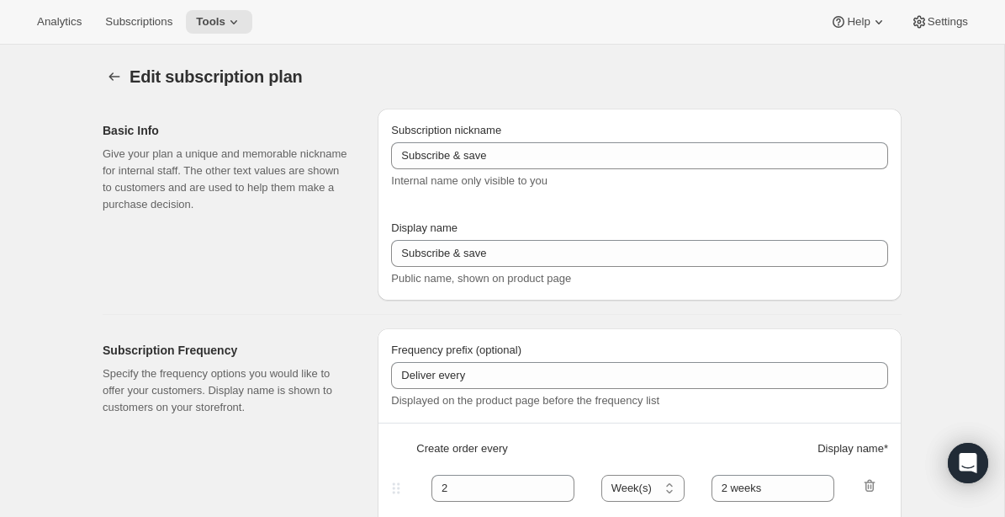
type input "Subscribe & Save [[GEOGRAPHIC_DATA]]"
type input "1"
type input "1 week"
type input "2"
select select "WEEK"
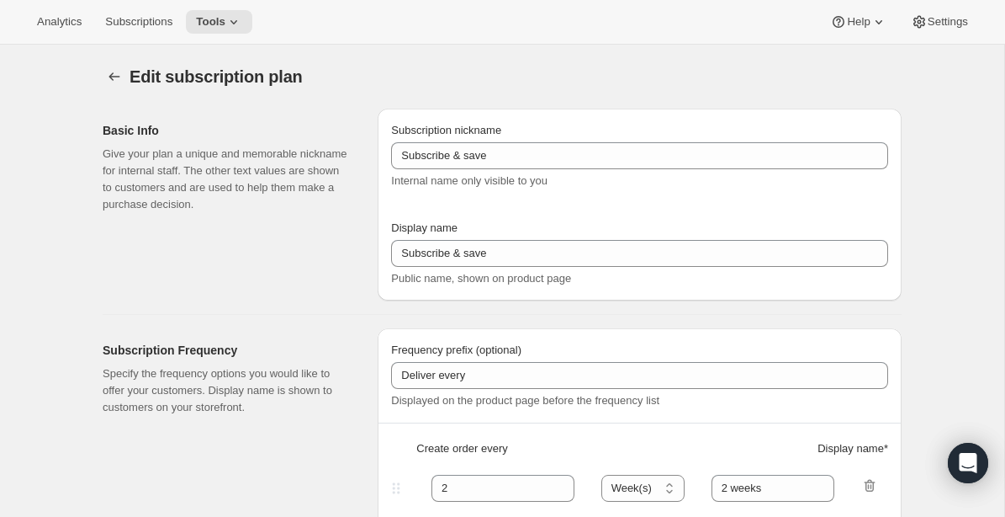
type input "2 weeks"
type input "5"
checkbox input "true"
select select "WEEK"
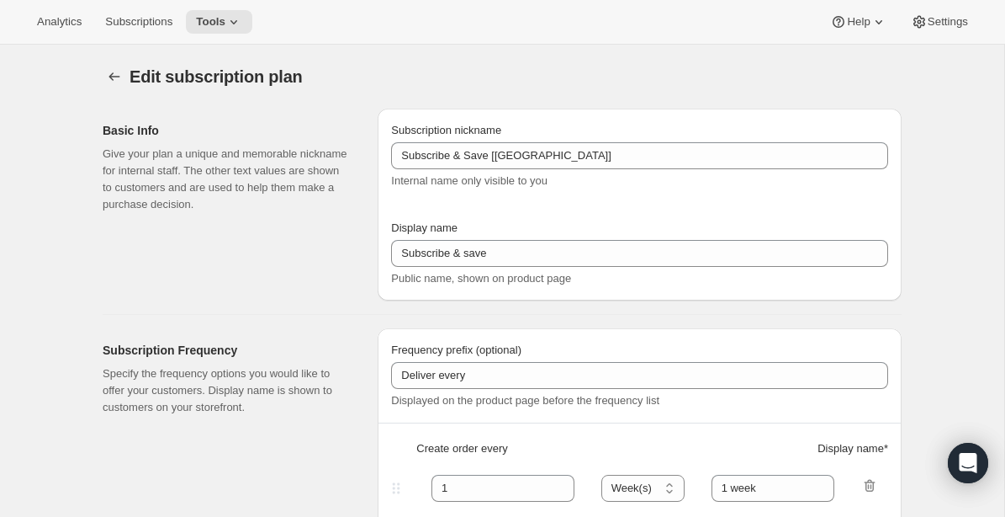
select select "WEEK"
click at [116, 74] on icon "Subscription plans" at bounding box center [114, 76] width 17 height 17
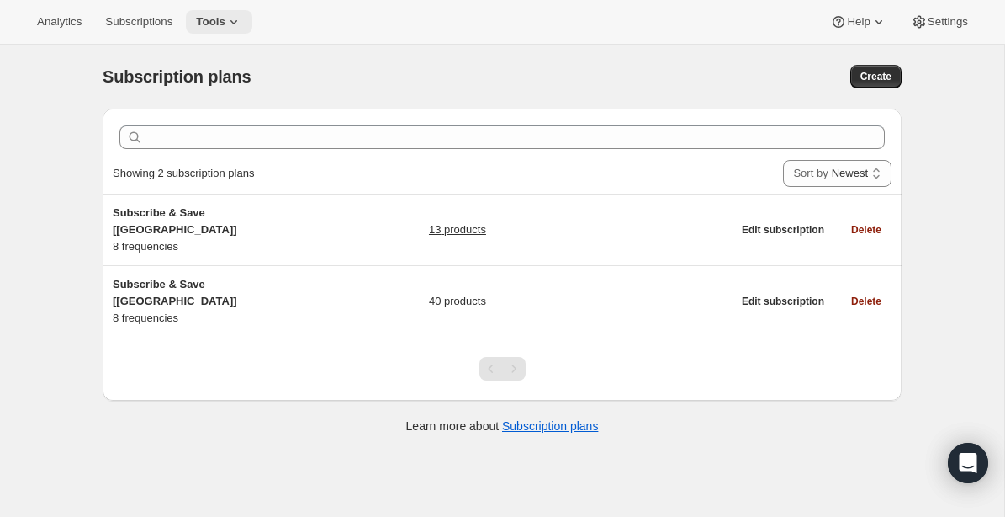
click at [234, 18] on icon at bounding box center [233, 21] width 17 height 17
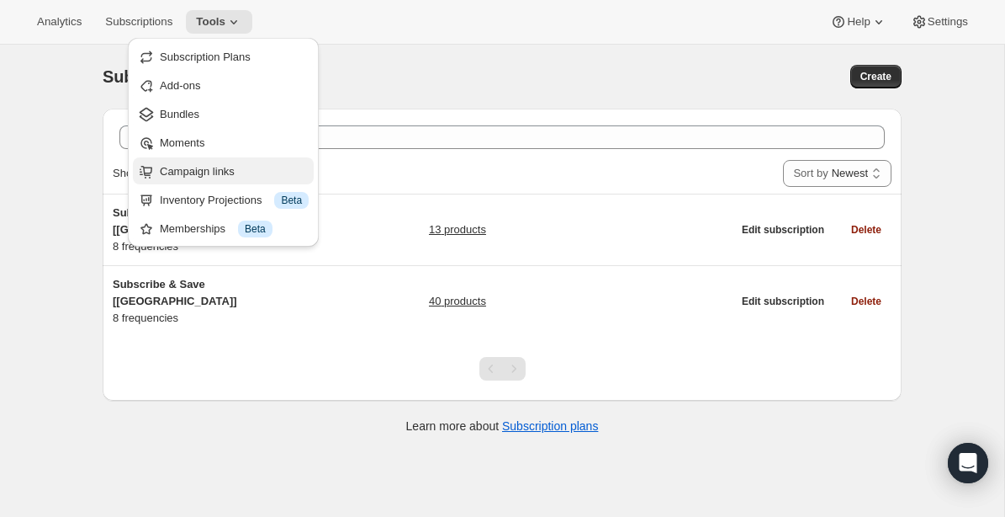
click at [218, 169] on span "Campaign links" at bounding box center [197, 171] width 75 height 13
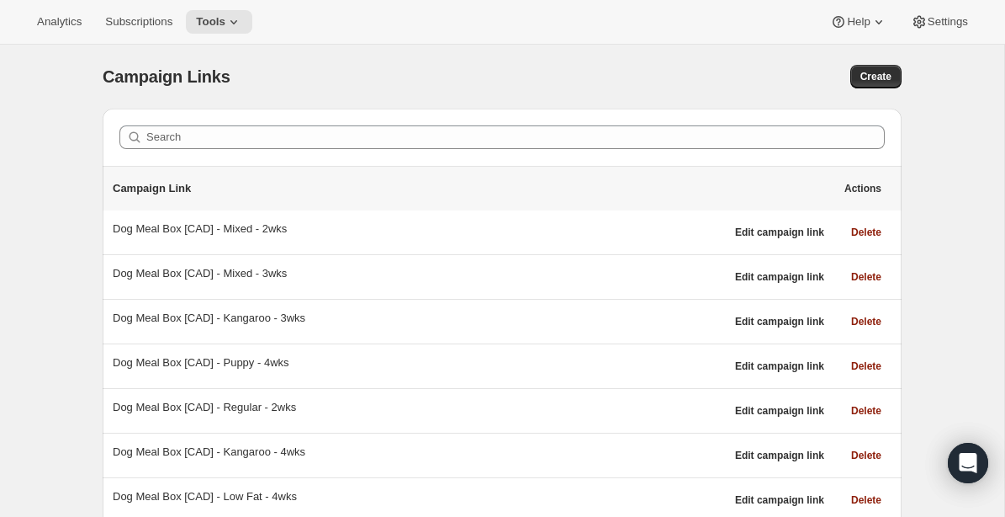
click at [635, 83] on div "Create" at bounding box center [724, 77] width 355 height 24
